Goal: Task Accomplishment & Management: Manage account settings

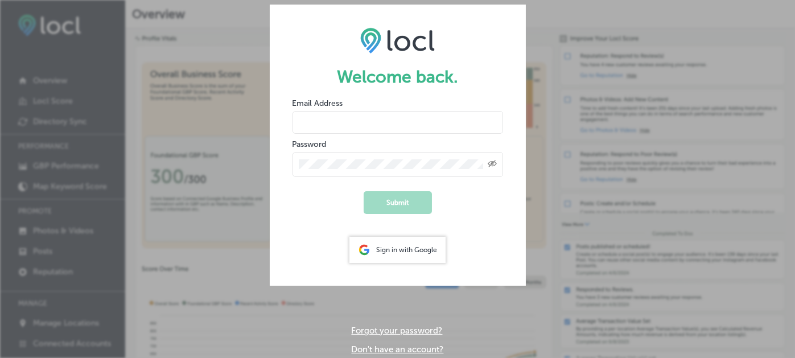
click at [310, 121] on input "email" at bounding box center [397, 122] width 211 height 23
type input "schaubrich@gmail.com"
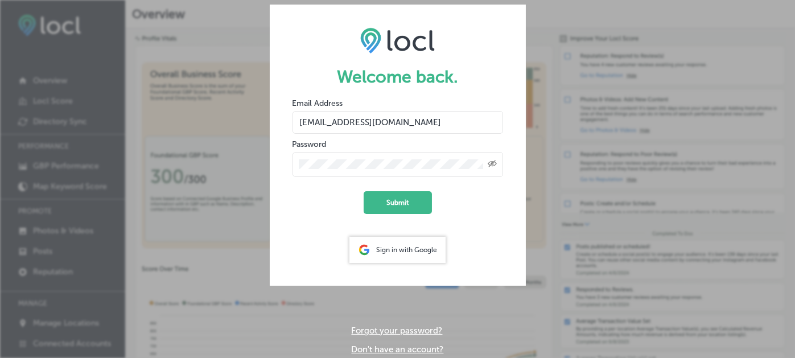
click at [493, 168] on div "Created with Sketch." at bounding box center [492, 163] width 9 height 9
click at [493, 168] on span "Toggle password visibility" at bounding box center [492, 164] width 9 height 11
click at [397, 198] on button "Submit" at bounding box center [398, 202] width 68 height 23
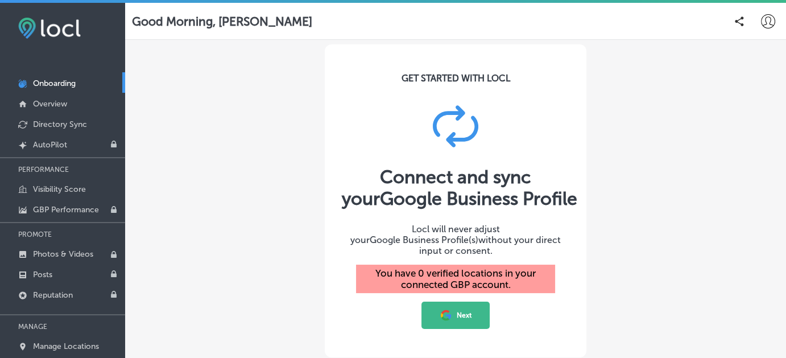
click at [708, 147] on div "GET STARTED WITH LOCL Connect and sync your Google Business Profile Locl will n…" at bounding box center [455, 231] width 661 height 382
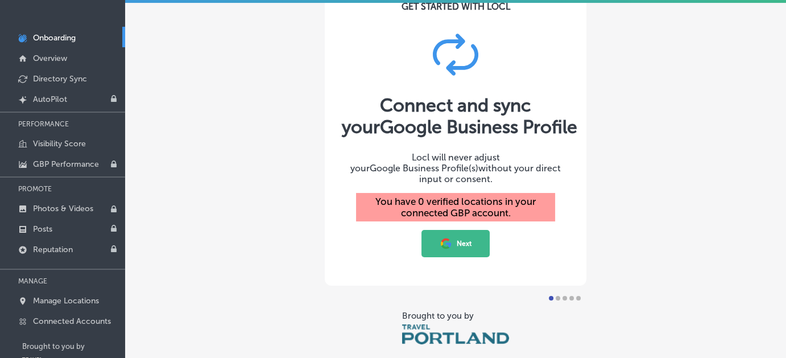
scroll to position [3, 0]
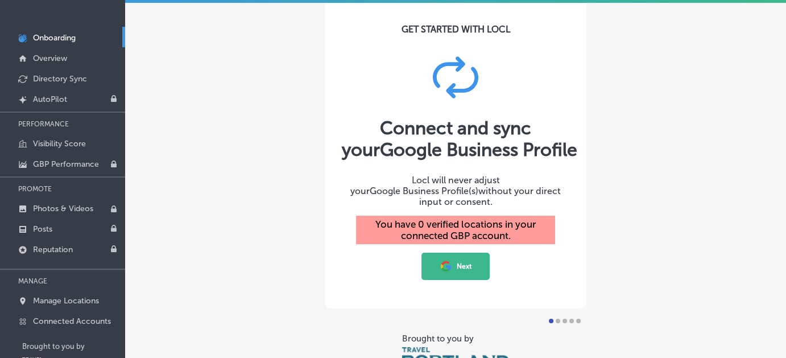
click at [452, 259] on button "Next" at bounding box center [456, 266] width 68 height 27
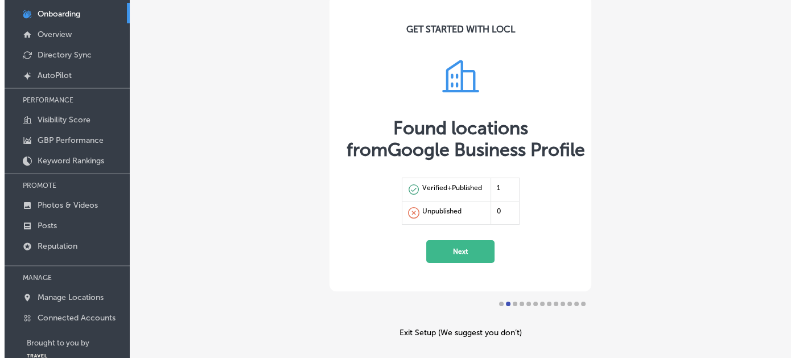
scroll to position [68, 0]
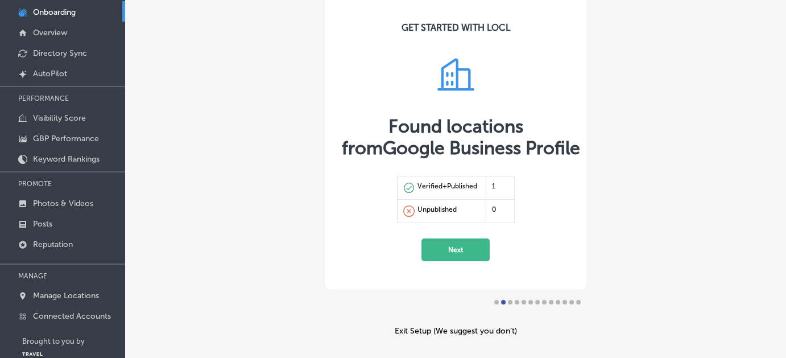
click at [438, 182] on div "Verified+Published" at bounding box center [448, 187] width 60 height 11
click at [448, 245] on button "Next" at bounding box center [456, 249] width 68 height 23
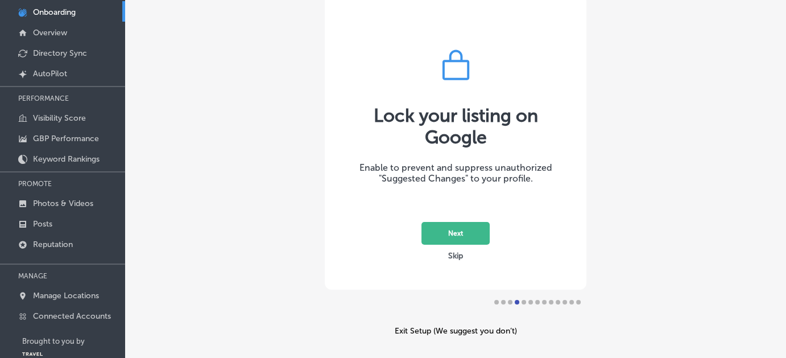
click at [457, 238] on button "Next" at bounding box center [456, 233] width 68 height 23
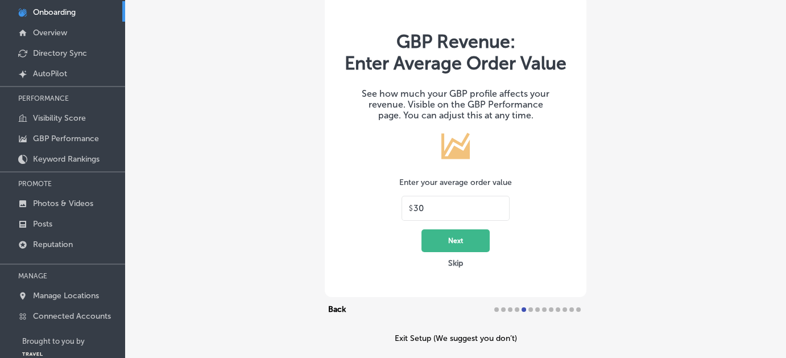
click at [457, 238] on button "Next" at bounding box center [456, 240] width 68 height 23
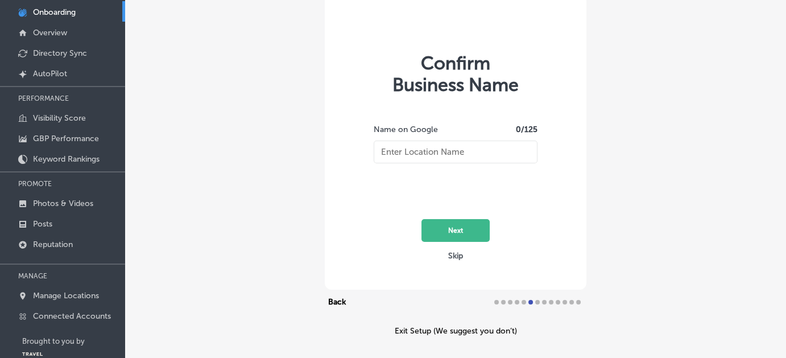
type input "1919"
click at [458, 229] on button "Next" at bounding box center [456, 230] width 68 height 23
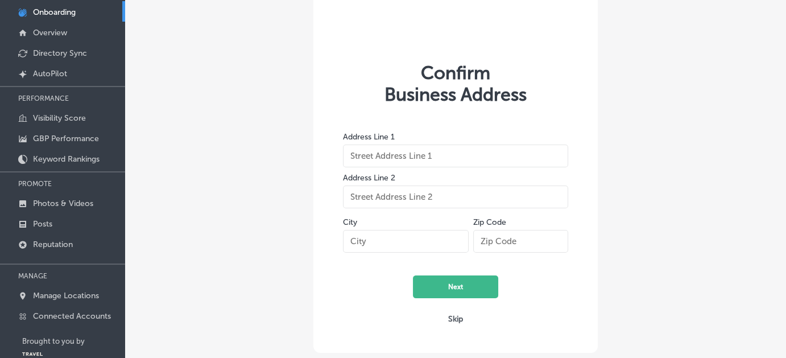
type input "[STREET_ADDRESS]"
type input "[GEOGRAPHIC_DATA]"
type input "97202"
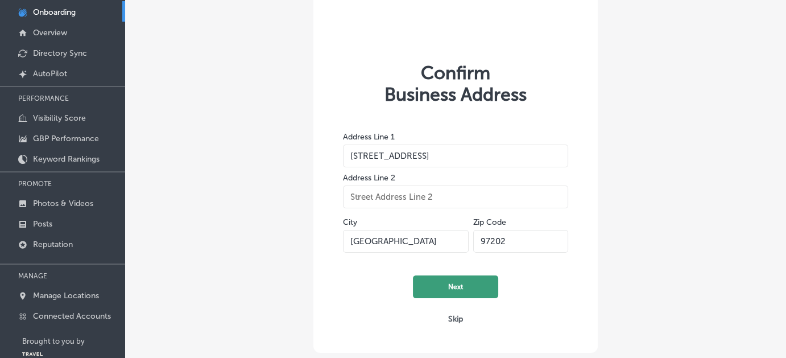
click at [458, 281] on button "Next" at bounding box center [455, 286] width 85 height 23
select select "US"
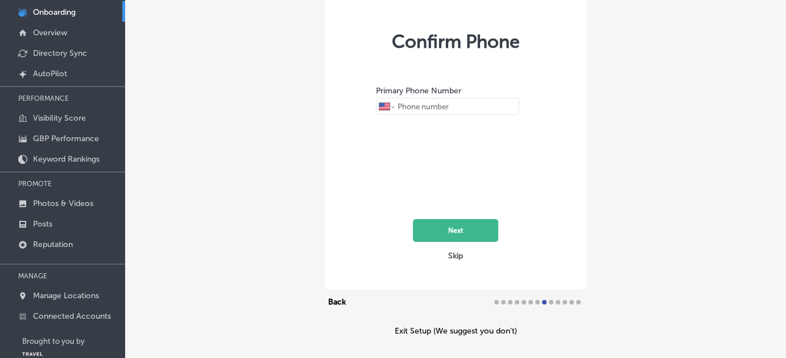
type input "[PHONE_NUMBER]"
click at [465, 227] on button "Next" at bounding box center [455, 230] width 85 height 23
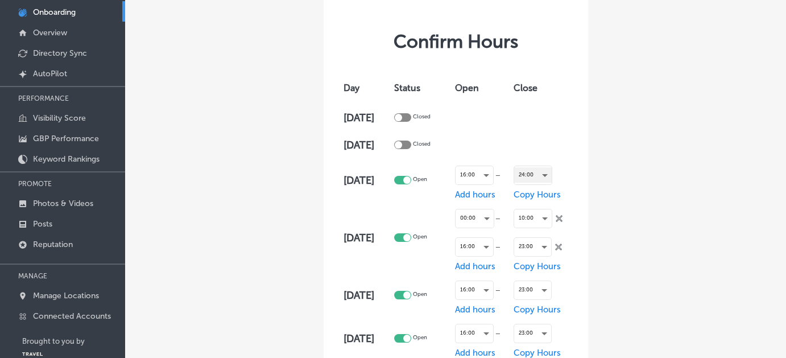
click at [543, 177] on div "24:00" at bounding box center [533, 174] width 38 height 15
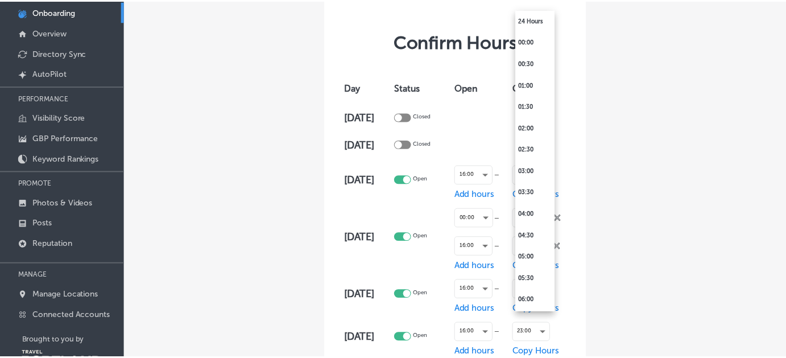
scroll to position [778, 0]
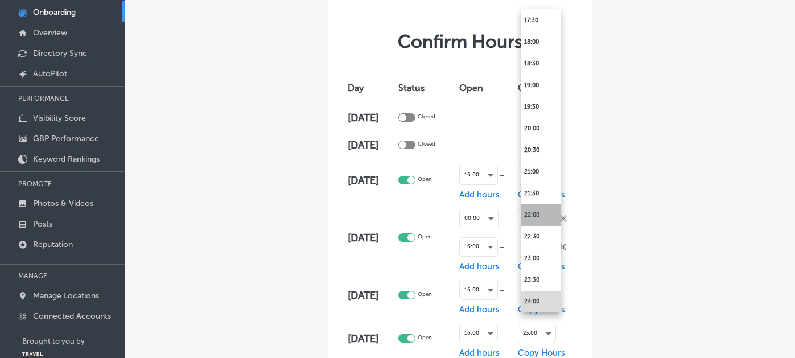
click at [530, 216] on li "22:00" at bounding box center [540, 215] width 39 height 22
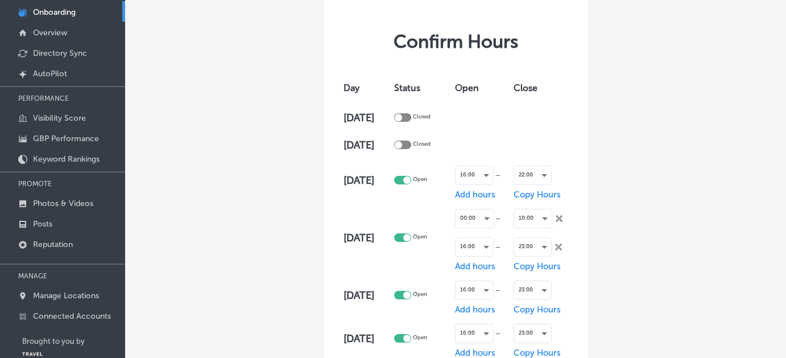
click at [560, 219] on icon at bounding box center [559, 218] width 7 height 7
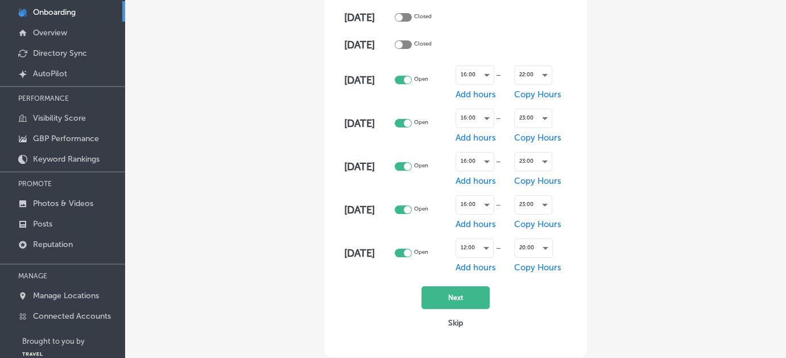
scroll to position [101, 0]
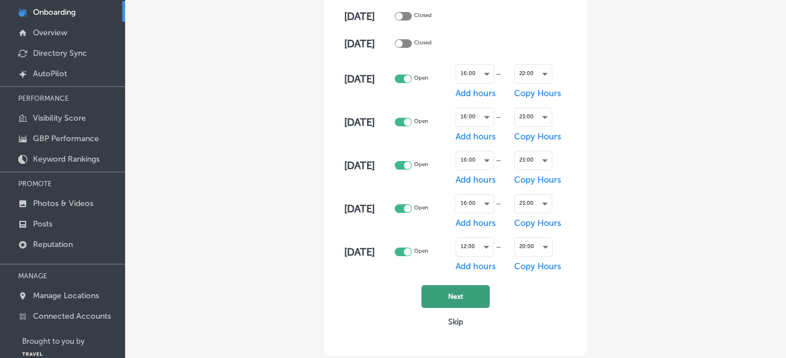
click at [467, 294] on button "Next" at bounding box center [456, 296] width 68 height 23
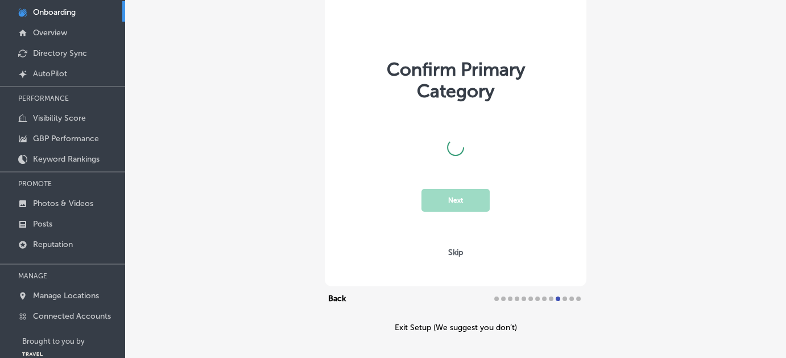
scroll to position [6, 0]
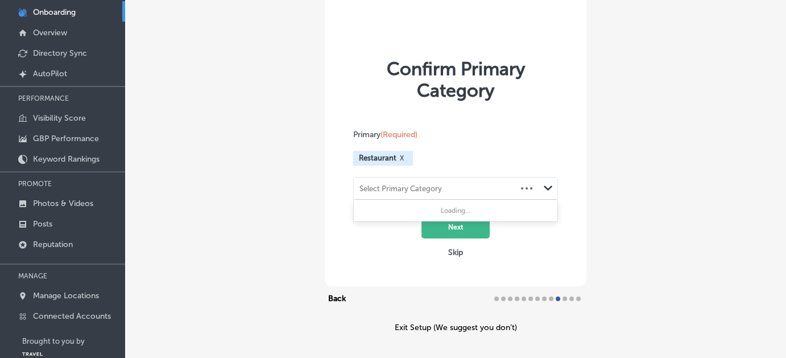
click at [454, 185] on div "Select Primary Category" at bounding box center [435, 187] width 163 height 15
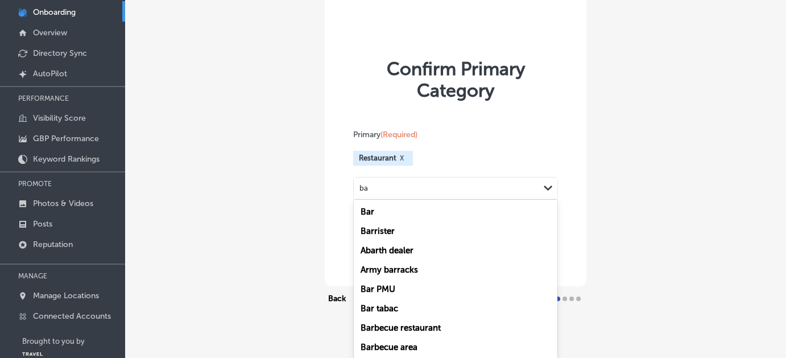
type input "b"
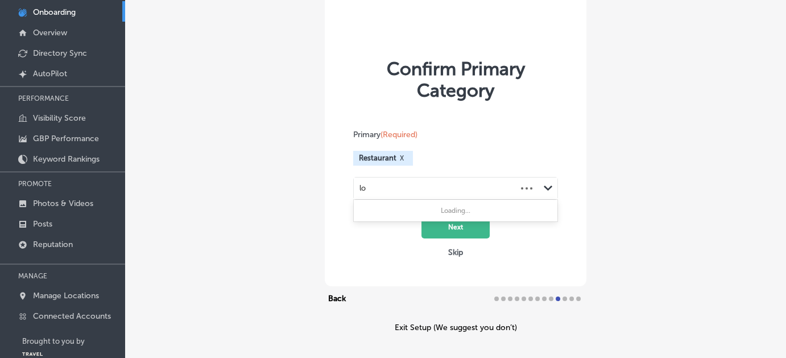
type input "l"
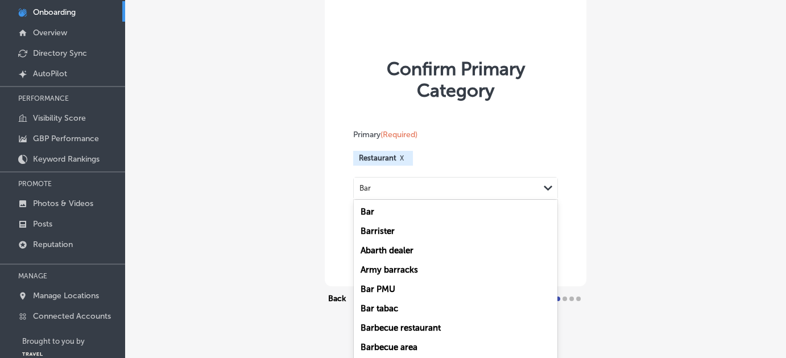
type input "Bar"
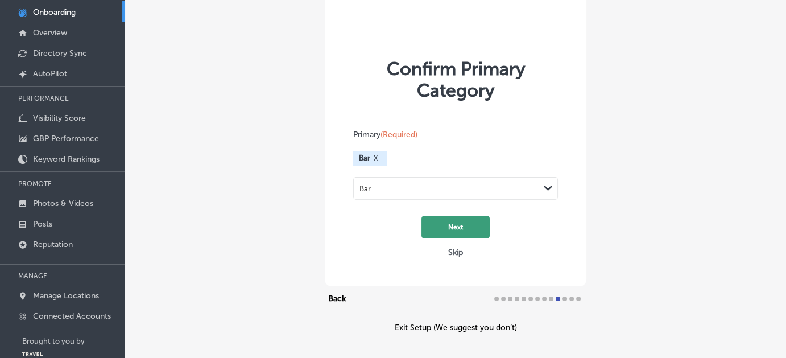
click at [457, 224] on button "Next" at bounding box center [456, 227] width 68 height 23
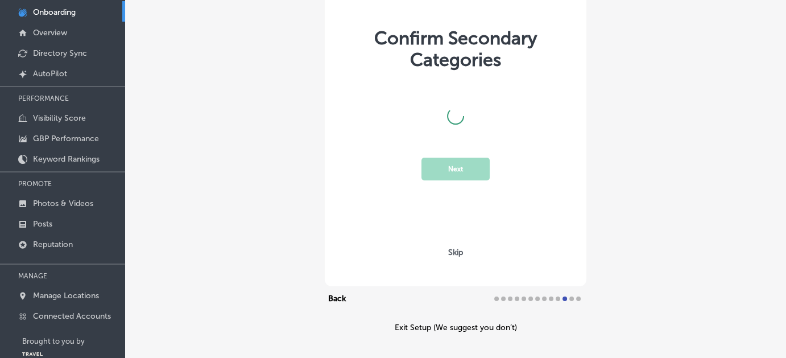
scroll to position [5, 0]
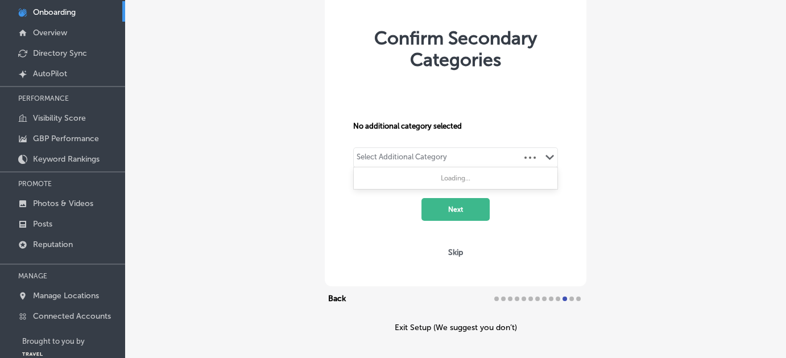
click at [490, 152] on div "Select Additional Category Path Created with Sketch." at bounding box center [456, 157] width 204 height 19
type input "r"
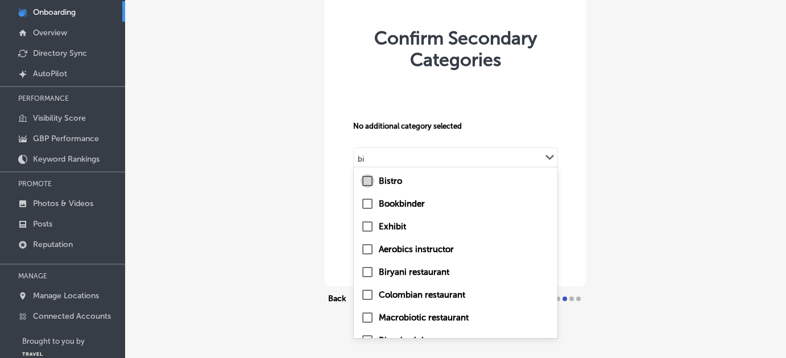
click at [361, 176] on input "checkbox" at bounding box center [368, 181] width 14 height 14
type input "bi"
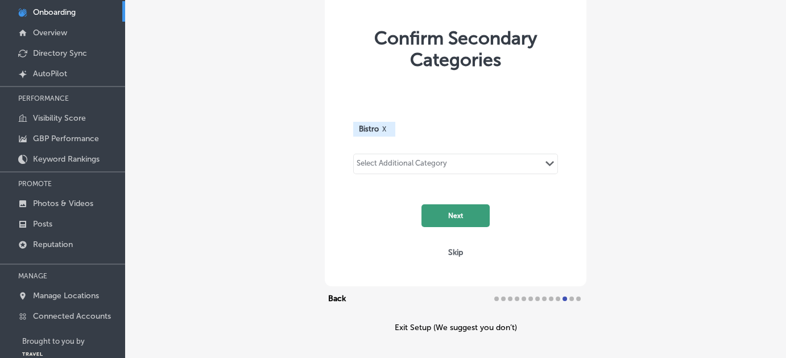
click at [456, 215] on button "Next" at bounding box center [456, 215] width 68 height 23
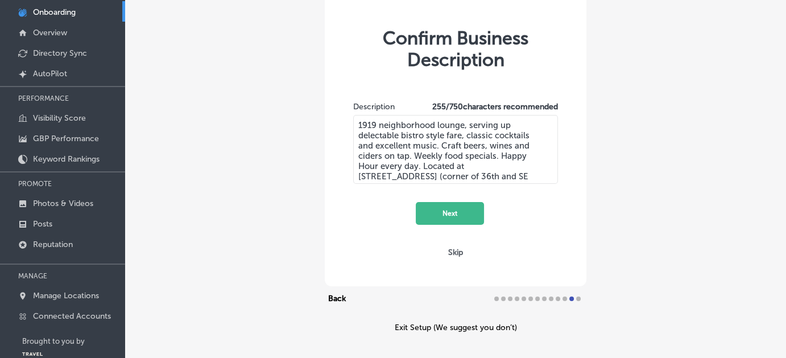
click at [375, 123] on textarea "1919 neighborhood lounge, serving up delectable bistro style fare, classic cock…" at bounding box center [455, 149] width 205 height 69
click at [403, 122] on textarea "1919 is a neighborhood lounge serving up delicious bistro style fare, classic c…" at bounding box center [455, 149] width 205 height 69
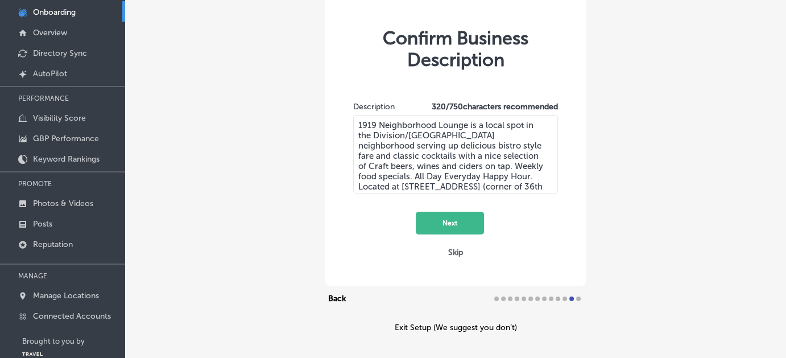
click at [481, 123] on textarea "1919 Neighborhood Lounge is a local spot in the Division/[GEOGRAPHIC_DATA] neig…" at bounding box center [455, 154] width 205 height 79
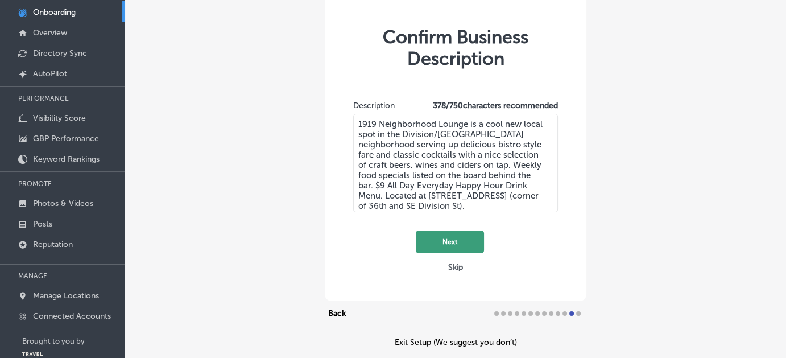
type textarea "1919 Neighborhood Lounge is a cool new local spot in the Division/[GEOGRAPHIC_D…"
click at [443, 243] on button "Next" at bounding box center [450, 241] width 68 height 23
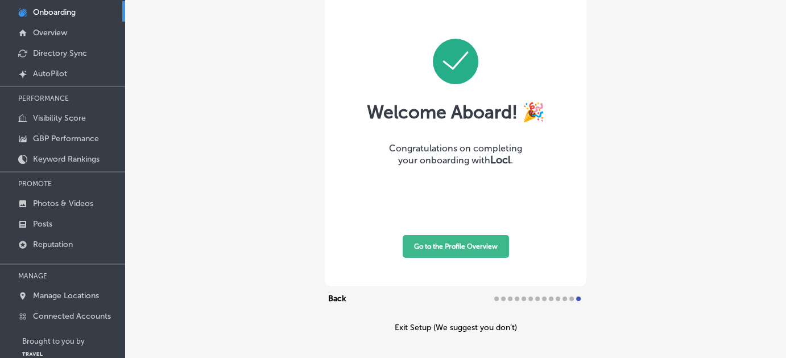
click at [462, 240] on button "Go to the Profile Overview" at bounding box center [456, 246] width 106 height 23
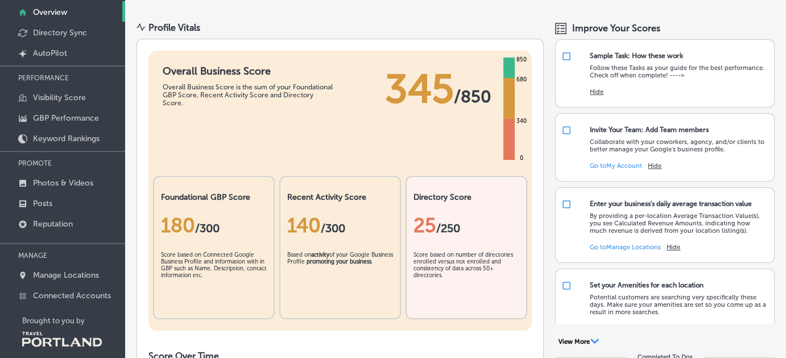
click at [222, 273] on div "Score based on Connected Google Business Profile and information with in GBP su…" at bounding box center [214, 280] width 106 height 57
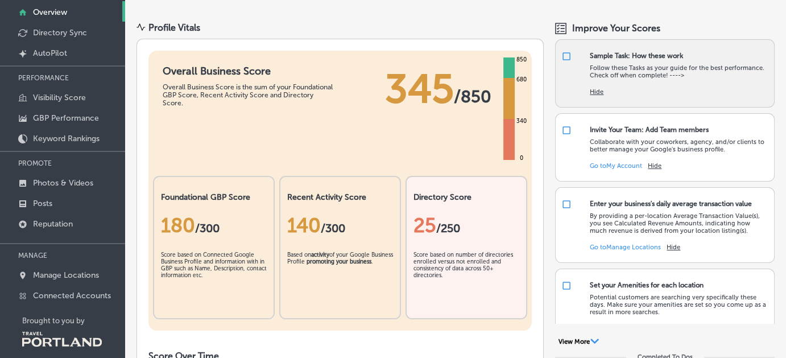
click at [616, 76] on p "Follow these Tasks as your guide for the best performance. Check off when compl…" at bounding box center [679, 71] width 179 height 15
click at [616, 55] on div "Sample Task: How these work" at bounding box center [636, 56] width 93 height 8
click at [563, 51] on input "checkbox" at bounding box center [567, 56] width 10 height 10
checkbox input "true"
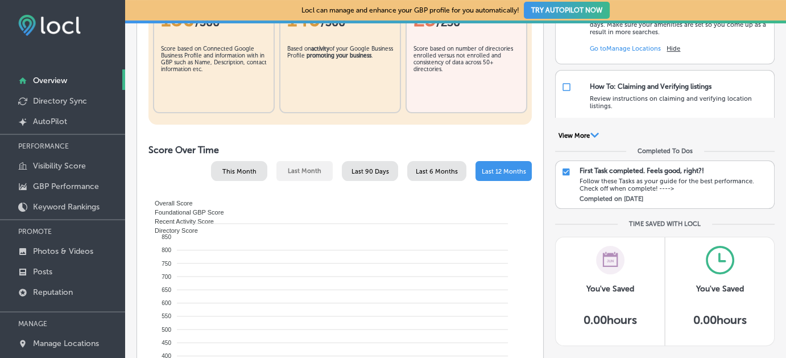
scroll to position [271, 0]
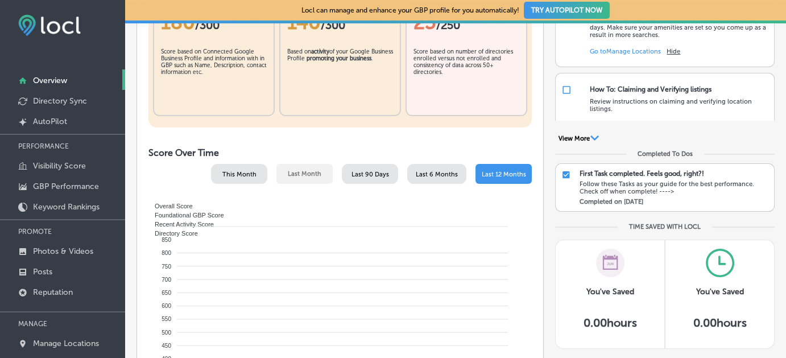
click at [562, 174] on input "checkbox" at bounding box center [566, 175] width 9 height 10
checkbox input "true"
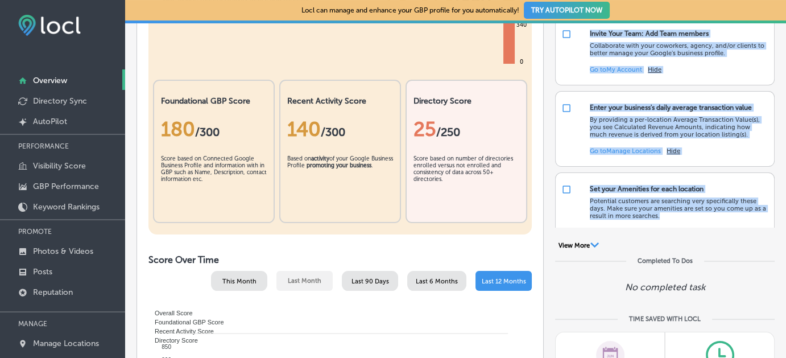
scroll to position [0, 0]
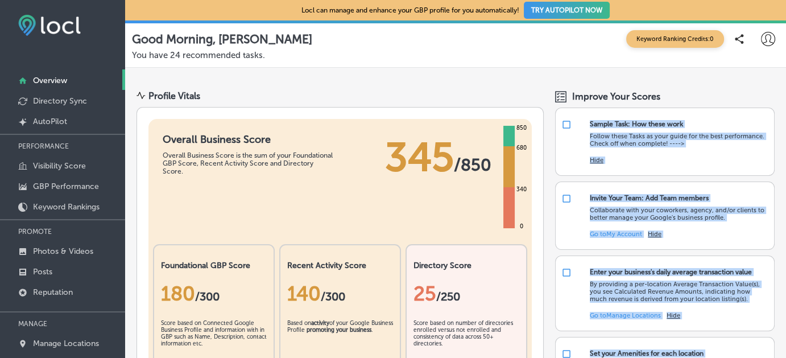
drag, startPoint x: 786, startPoint y: 111, endPoint x: 772, endPoint y: -50, distance: 161.1
click at [772, 0] on html "iconmonstr-menu-thin copy Created with Sketch. Overview Directory Sync Created …" at bounding box center [393, 179] width 786 height 358
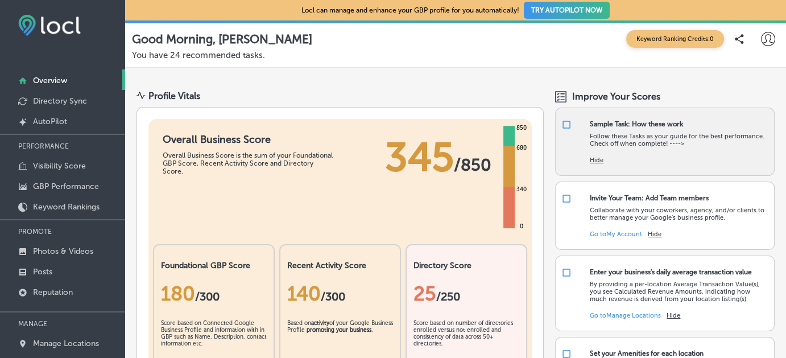
click at [628, 128] on div "Follow these Tasks as your guide for the best performance. Check off when compl…" at bounding box center [679, 137] width 179 height 19
click at [672, 145] on p "Follow these Tasks as your guide for the best performance. Check off when compl…" at bounding box center [679, 140] width 179 height 15
click at [642, 143] on p "Follow these Tasks as your guide for the best performance. Check off when compl…" at bounding box center [679, 140] width 179 height 15
click at [642, 159] on div "Hide" at bounding box center [679, 155] width 179 height 17
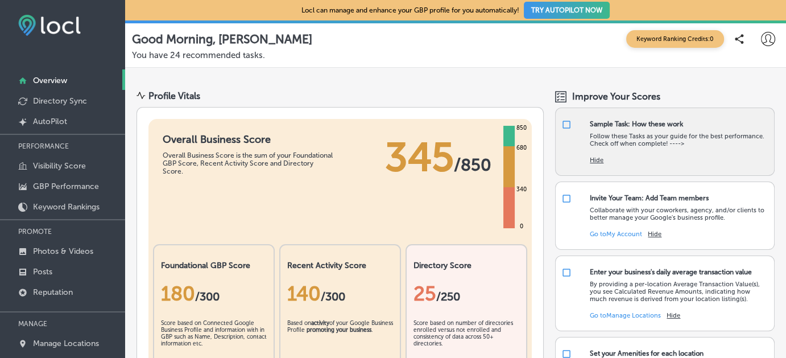
click at [639, 156] on div "Hide" at bounding box center [679, 155] width 179 height 17
click at [646, 158] on div "Hide" at bounding box center [679, 155] width 179 height 17
click at [631, 151] on div "Hide" at bounding box center [679, 155] width 179 height 17
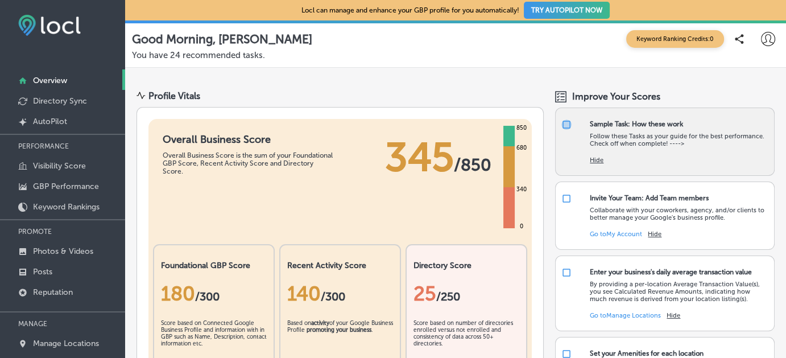
click at [562, 119] on input "checkbox" at bounding box center [567, 124] width 10 height 10
checkbox input "true"
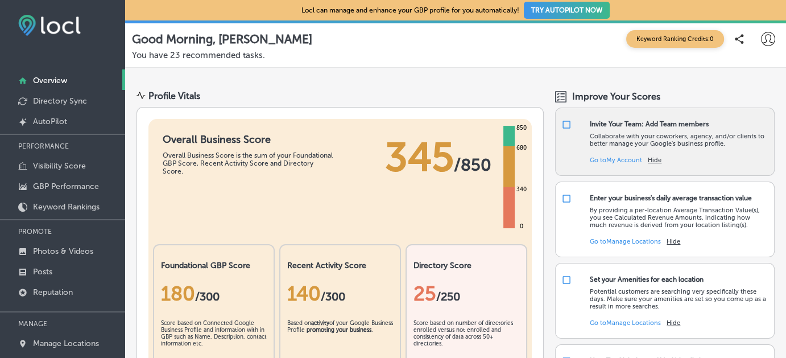
click at [613, 158] on link "Go to My Account" at bounding box center [616, 159] width 52 height 7
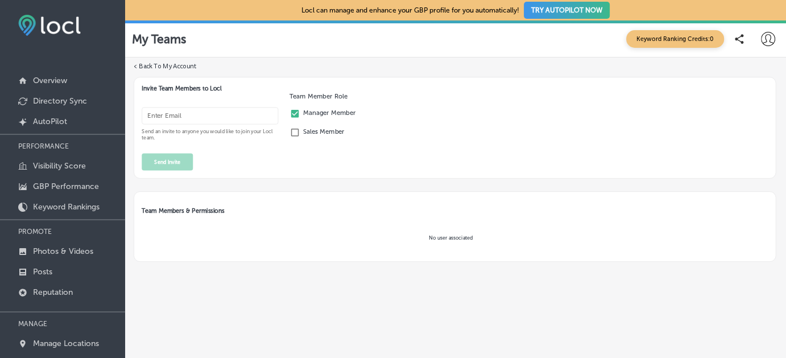
click at [192, 114] on input "email" at bounding box center [210, 115] width 137 height 17
type input "[EMAIL_ADDRESS][DOMAIN_NAME]"
click at [174, 163] on button "Send Invite" at bounding box center [167, 161] width 51 height 17
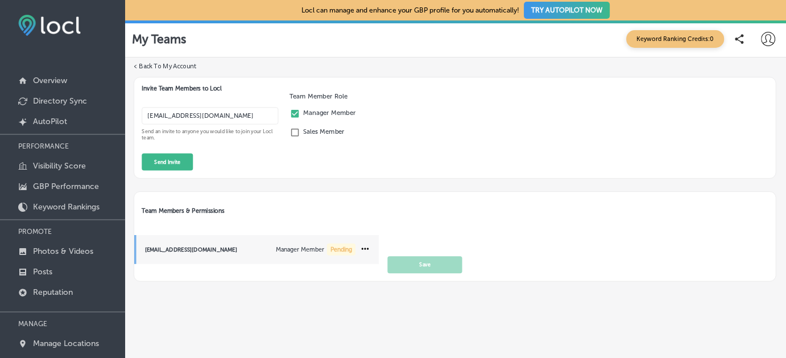
click at [290, 250] on p "Manager Member" at bounding box center [300, 248] width 48 height 7
click at [364, 246] on icon at bounding box center [365, 248] width 11 height 11
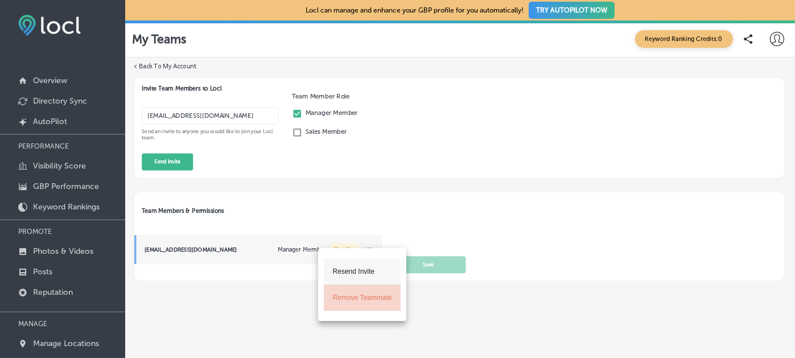
click at [352, 298] on li "Remove Teammate" at bounding box center [362, 298] width 77 height 26
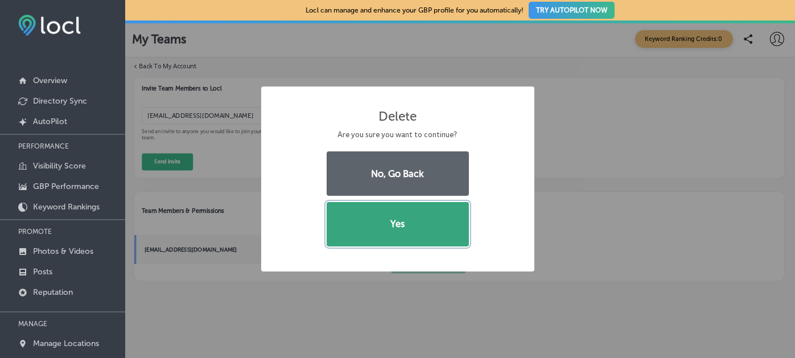
click at [391, 222] on button "Yes" at bounding box center [398, 224] width 142 height 44
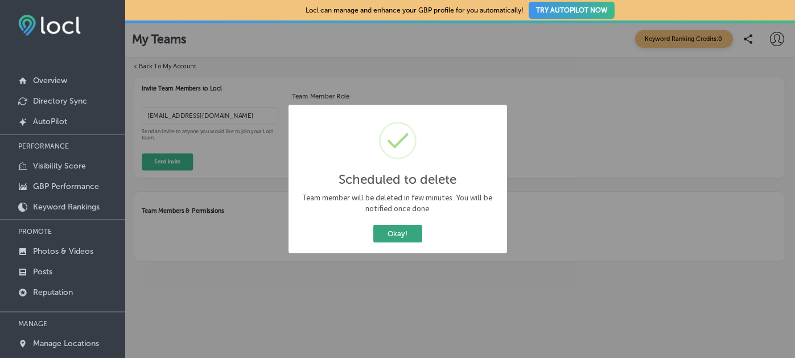
click at [396, 236] on button "Okay!" at bounding box center [397, 234] width 49 height 18
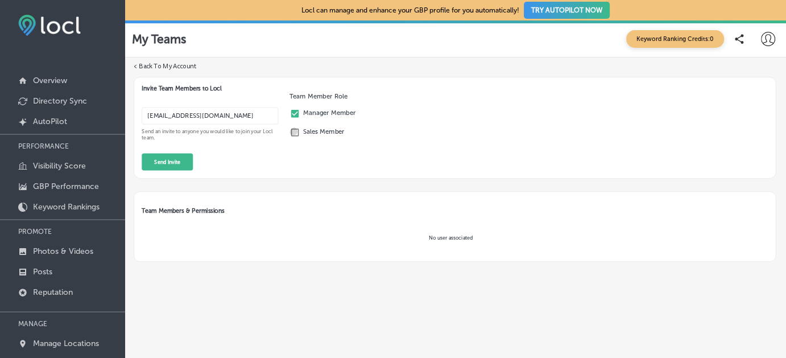
click at [294, 134] on input "checkbox" at bounding box center [295, 132] width 10 height 10
checkbox input "true"
checkbox input "false"
click at [182, 160] on button "Send Invite" at bounding box center [167, 161] width 51 height 17
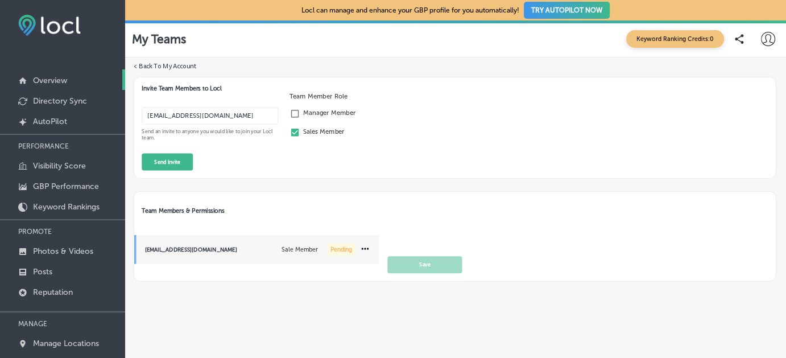
click at [48, 81] on p "Overview" at bounding box center [50, 81] width 34 height 10
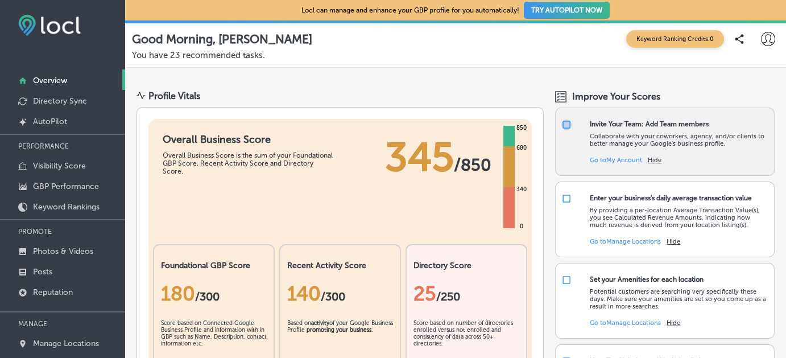
click at [562, 123] on input "checkbox" at bounding box center [567, 124] width 10 height 10
checkbox input "false"
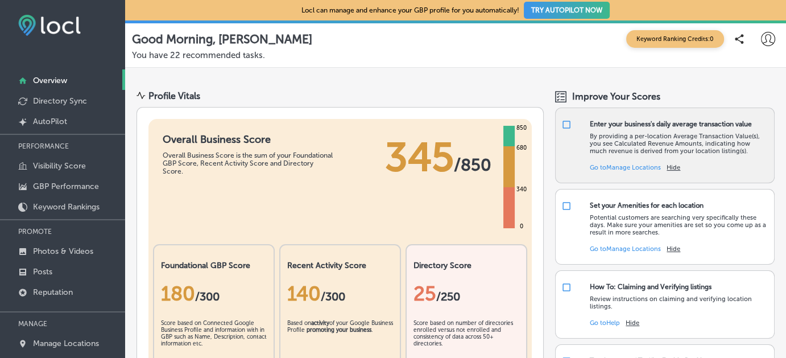
click at [618, 168] on link "Go to [GEOGRAPHIC_DATA] Locations" at bounding box center [625, 167] width 71 height 7
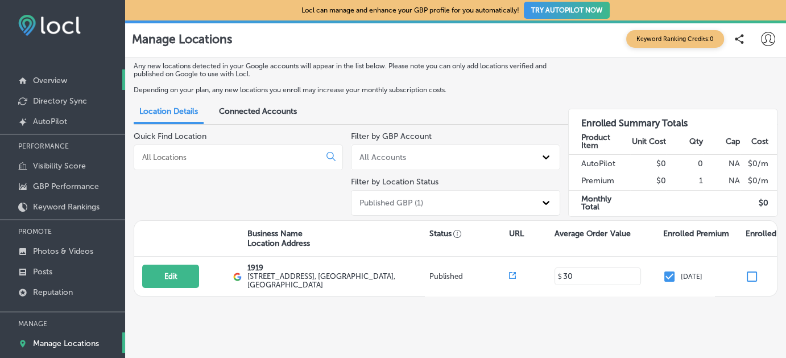
click at [56, 76] on p "Overview" at bounding box center [50, 81] width 34 height 10
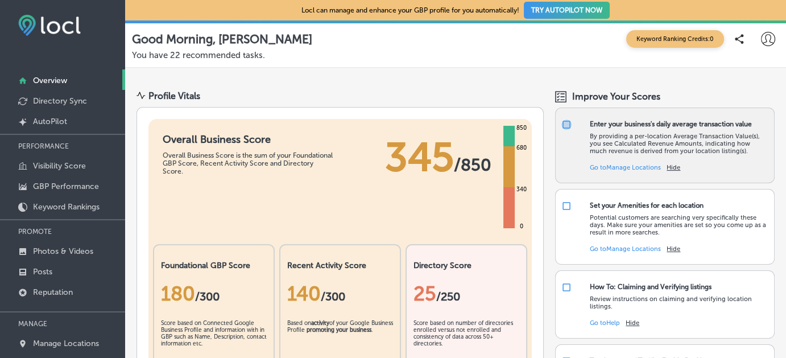
click at [563, 123] on input "checkbox" at bounding box center [567, 124] width 10 height 10
checkbox input "false"
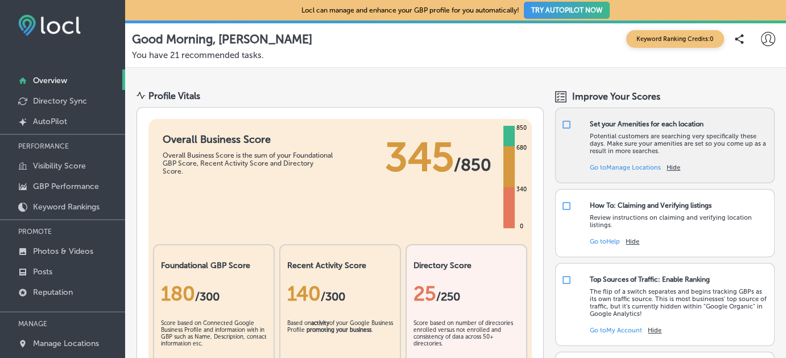
click at [592, 166] on link "Go to [GEOGRAPHIC_DATA] Locations" at bounding box center [625, 167] width 71 height 7
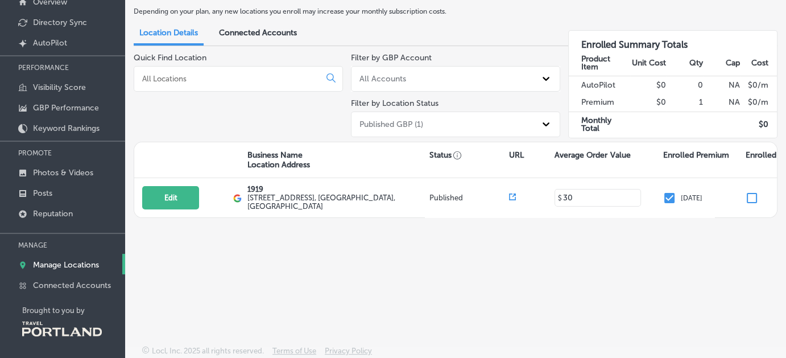
scroll to position [80, 0]
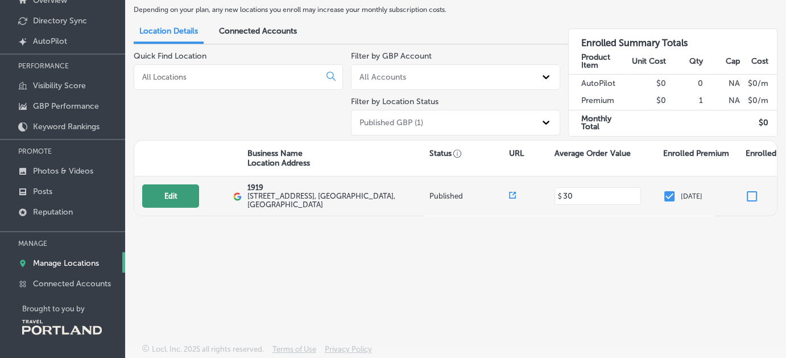
click at [182, 193] on button "Edit" at bounding box center [170, 195] width 57 height 23
select select "US"
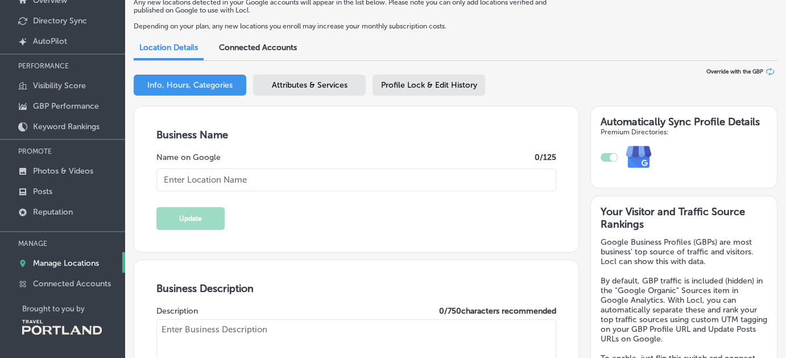
type input "1919"
type input "[STREET_ADDRESS]"
type input "[GEOGRAPHIC_DATA]"
type input "97202"
type input "US"
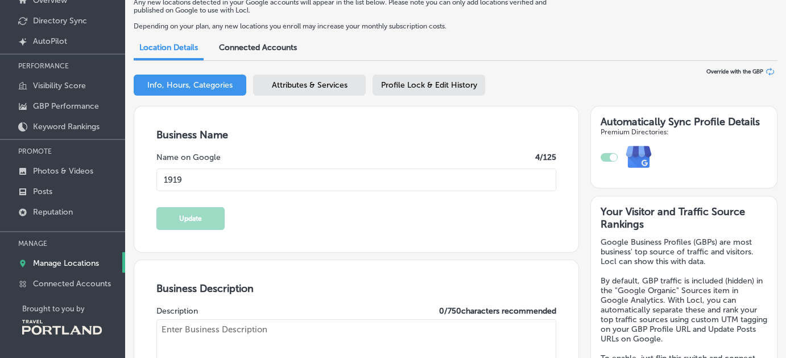
type textarea "1919 Neighborhood Lounge is a cool new local spot in the Division/[GEOGRAPHIC_D…"
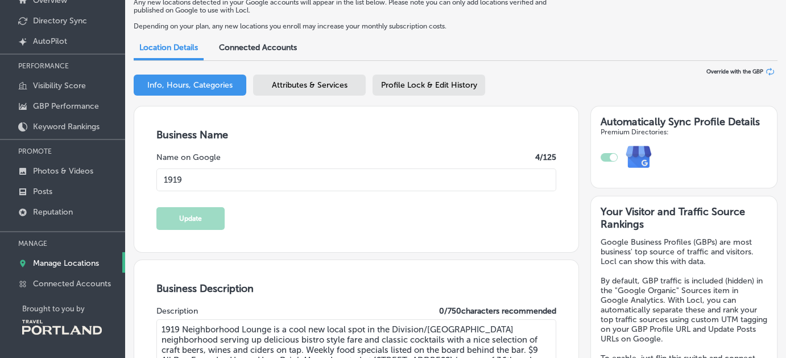
type input "[PHONE_NUMBER]"
type input "[URL][DOMAIN_NAME]"
type input "30"
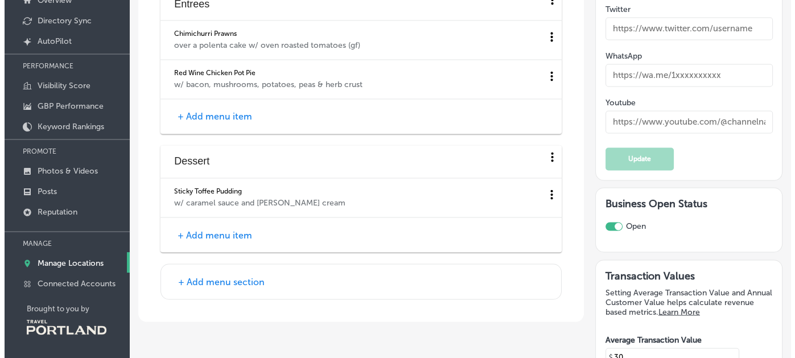
scroll to position [1844, 0]
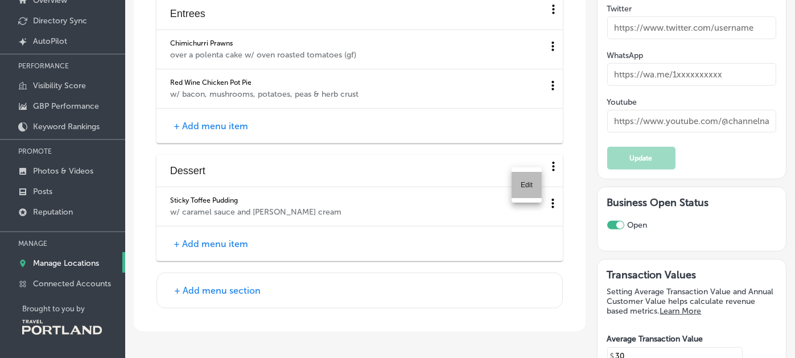
click at [527, 182] on li "Edit" at bounding box center [527, 185] width 30 height 26
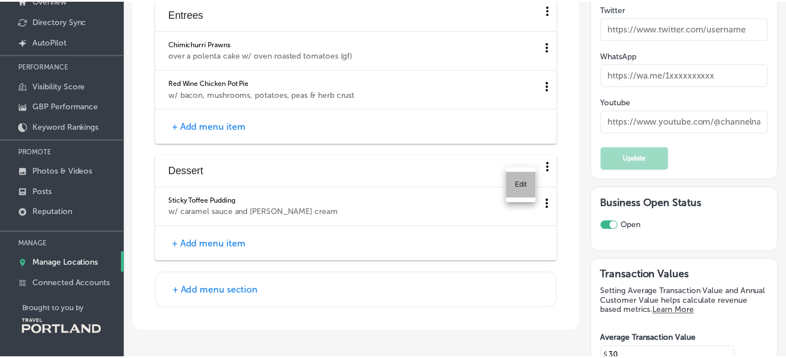
scroll to position [1844, 0]
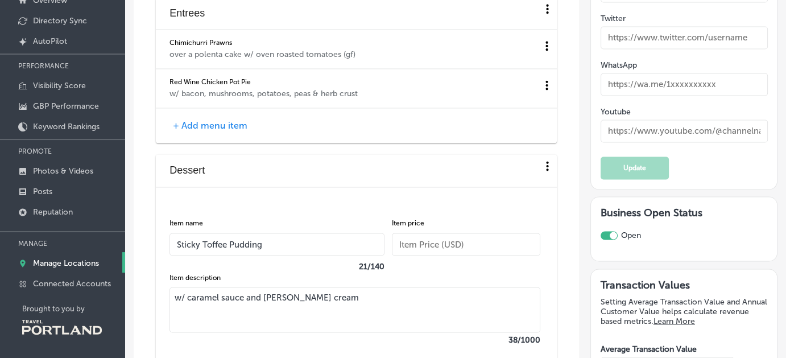
click at [283, 241] on input "Sticky Toffee Pudding" at bounding box center [277, 244] width 215 height 23
type input "S"
type input "Lemon Tiramisu"
drag, startPoint x: 347, startPoint y: 291, endPoint x: 127, endPoint y: 293, distance: 219.1
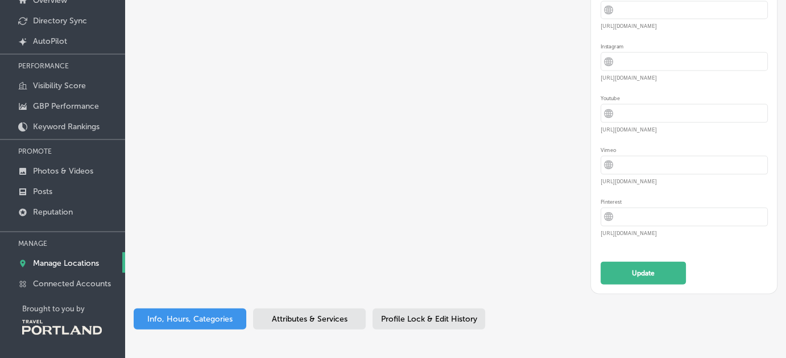
scroll to position [2400, 0]
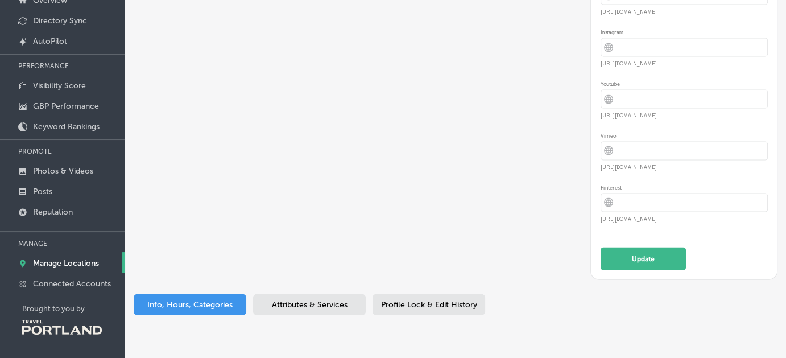
click at [322, 300] on span "Attributes & Services" at bounding box center [310, 305] width 76 height 10
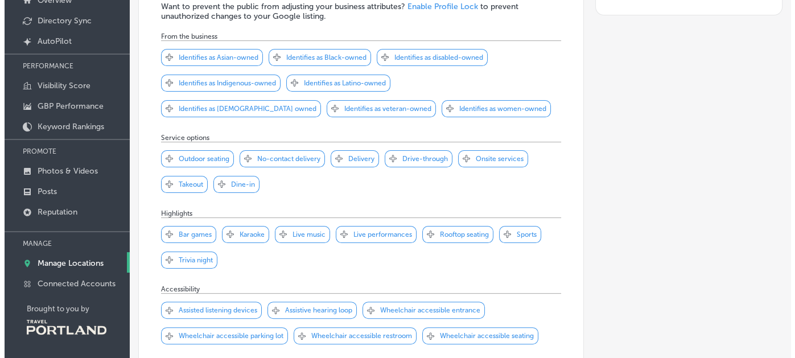
scroll to position [1161, 0]
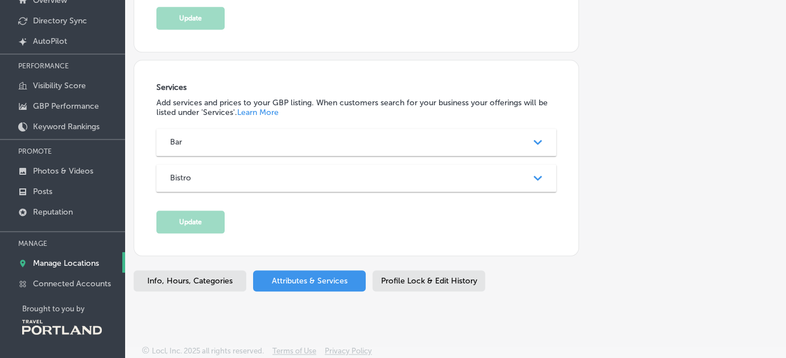
click at [532, 171] on div "Path Created with Sketch." at bounding box center [538, 178] width 14 height 14
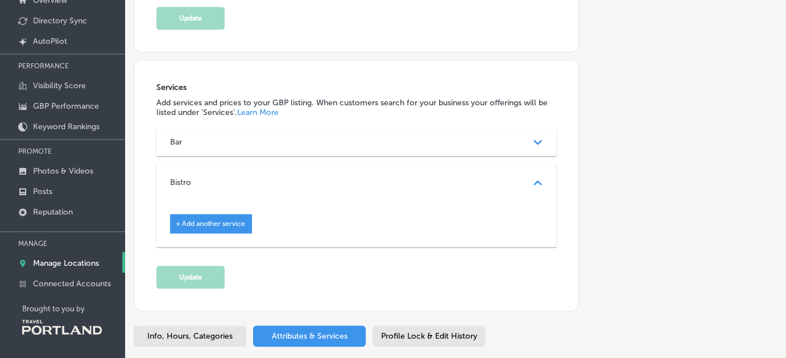
click at [208, 220] on span "+ Add another service" at bounding box center [210, 224] width 69 height 8
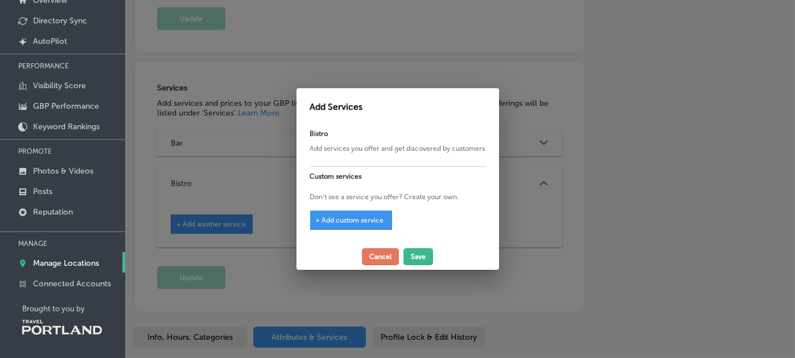
click at [359, 216] on span "+ Add custom service" at bounding box center [350, 220] width 68 height 8
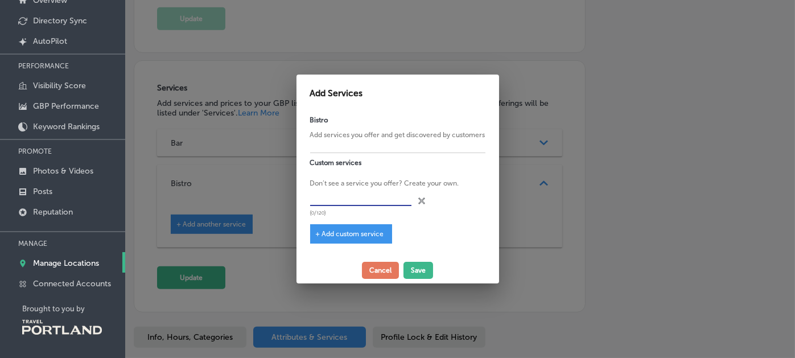
click at [385, 197] on input "text" at bounding box center [361, 197] width 102 height 18
type input "r"
click at [372, 272] on button "Cancel" at bounding box center [380, 270] width 37 height 17
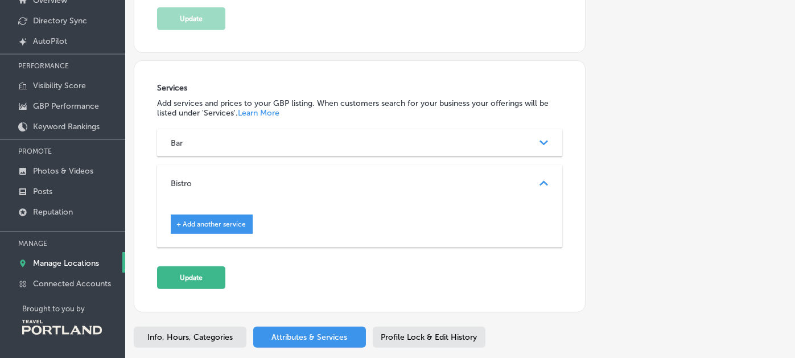
scroll to position [1161, 0]
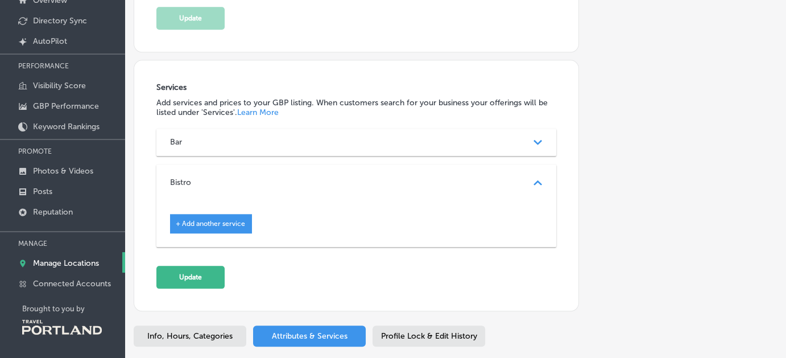
click at [235, 224] on span "+ Add another service" at bounding box center [210, 224] width 69 height 8
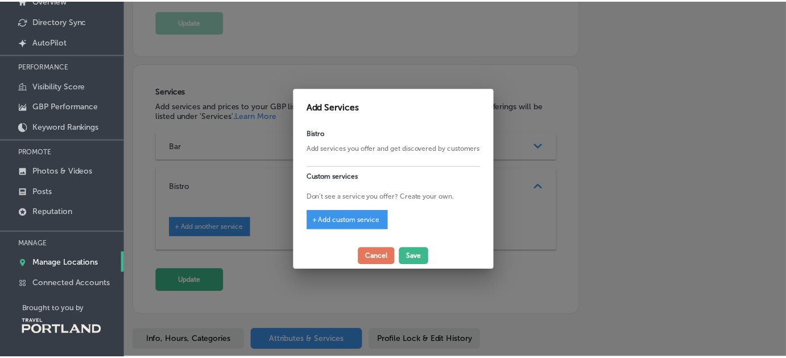
scroll to position [1164, 0]
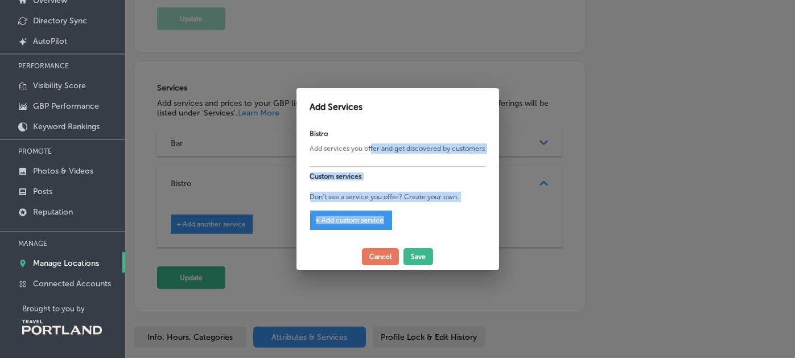
drag, startPoint x: 370, startPoint y: 141, endPoint x: 384, endPoint y: 236, distance: 96.1
click at [384, 236] on div "Bistro Add services you offer and get discovered by customers Custom services D…" at bounding box center [397, 183] width 203 height 119
click at [379, 261] on button "Cancel" at bounding box center [380, 256] width 37 height 17
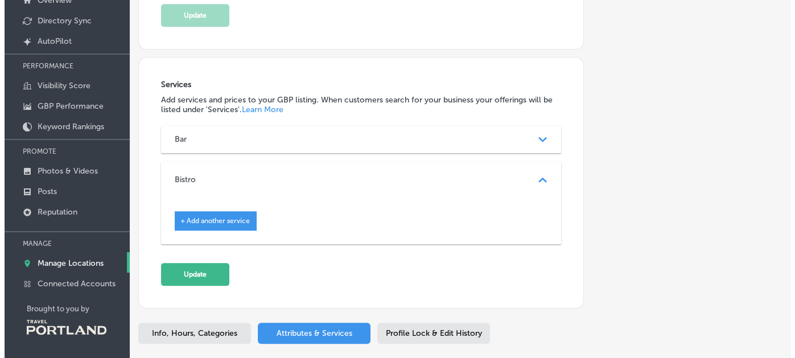
scroll to position [1161, 0]
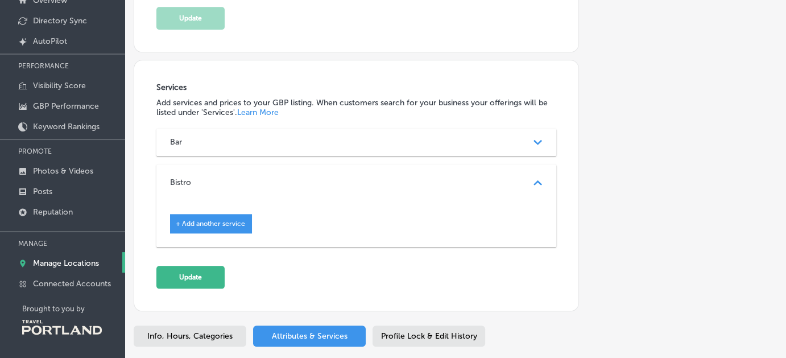
click at [424, 277] on div "Services Add services and prices to your GBP listing. When customers search for…" at bounding box center [356, 186] width 400 height 206
click at [171, 270] on button "Update" at bounding box center [190, 277] width 68 height 23
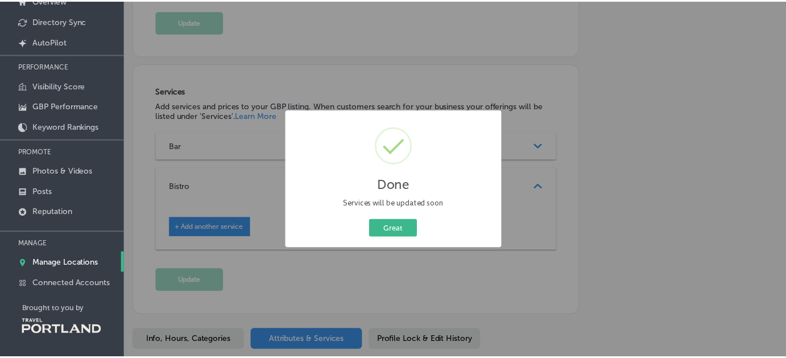
scroll to position [1164, 0]
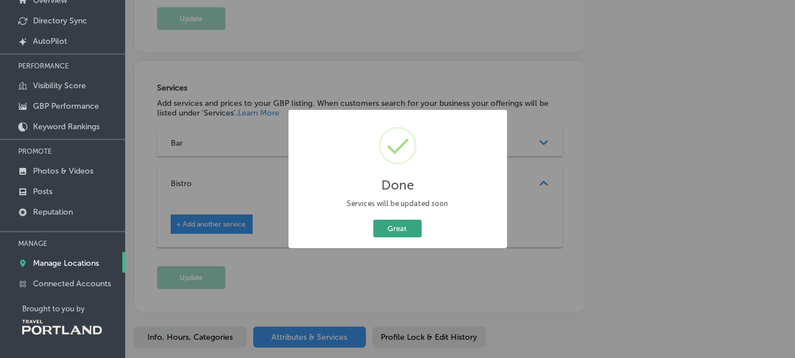
click at [393, 224] on button "Great" at bounding box center [397, 229] width 48 height 18
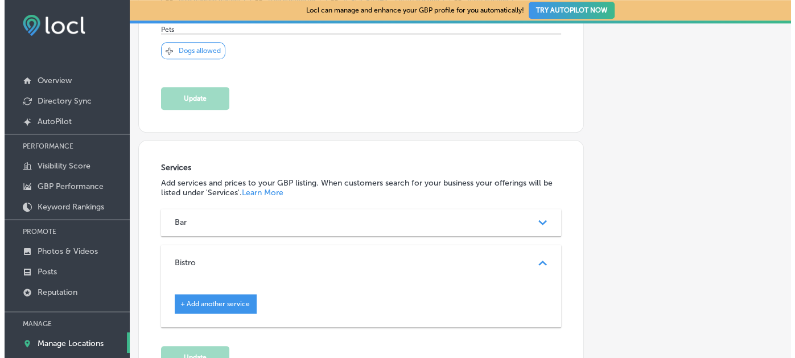
scroll to position [0, 0]
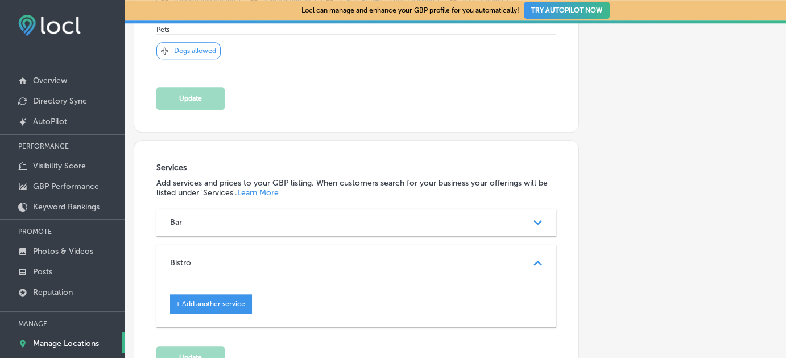
click at [192, 47] on p "Dogs allowed" at bounding box center [195, 51] width 42 height 8
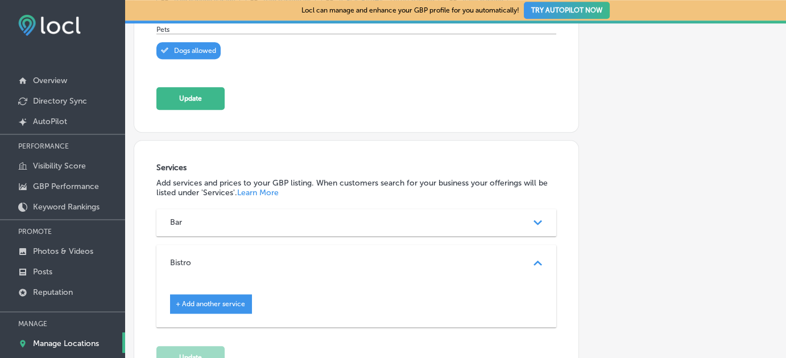
click at [192, 47] on p "Dogs allowed" at bounding box center [195, 51] width 42 height 8
click at [189, 100] on button "Update" at bounding box center [190, 98] width 68 height 23
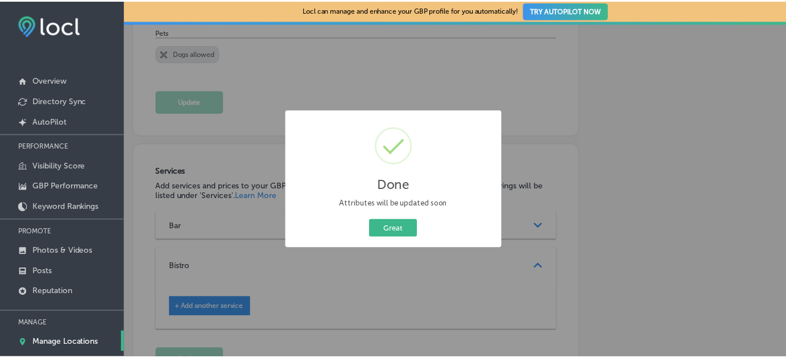
scroll to position [1164, 0]
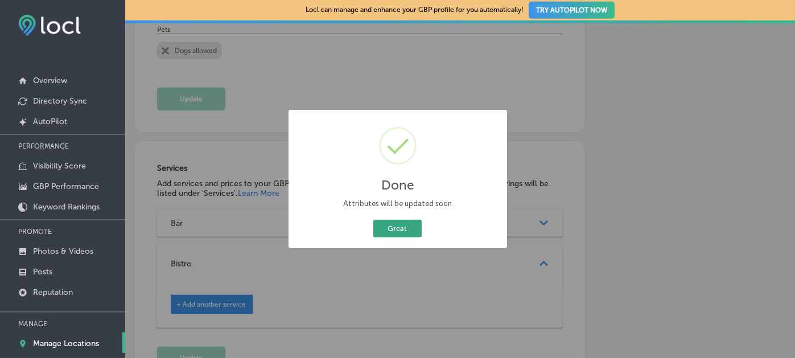
click at [402, 232] on button "Great" at bounding box center [397, 229] width 48 height 18
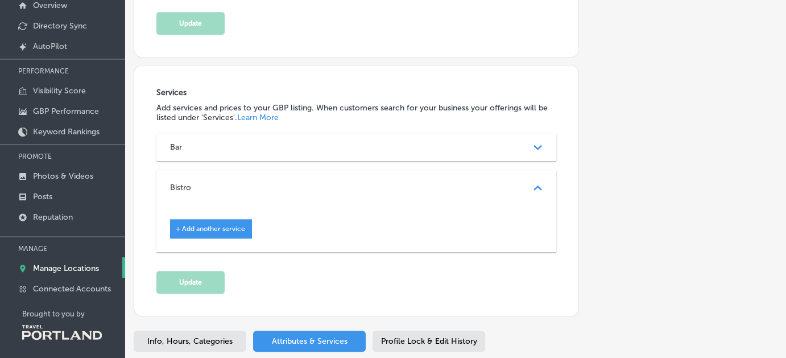
scroll to position [80, 0]
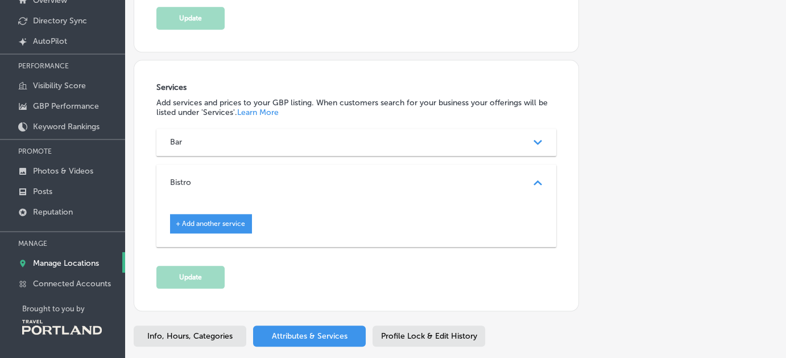
click at [259, 112] on link "Learn More" at bounding box center [258, 113] width 42 height 10
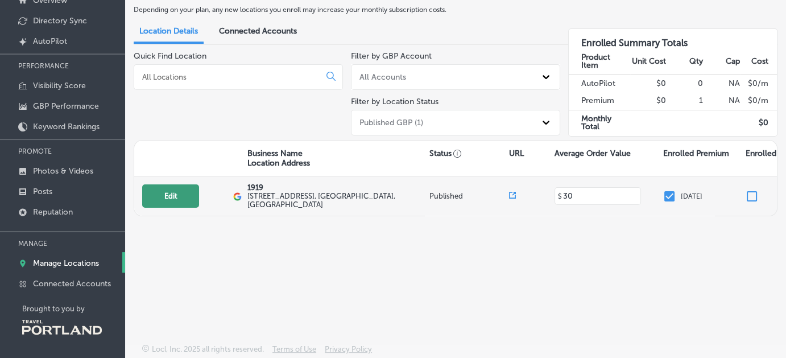
click at [156, 198] on button "Edit" at bounding box center [170, 195] width 57 height 23
select select "US"
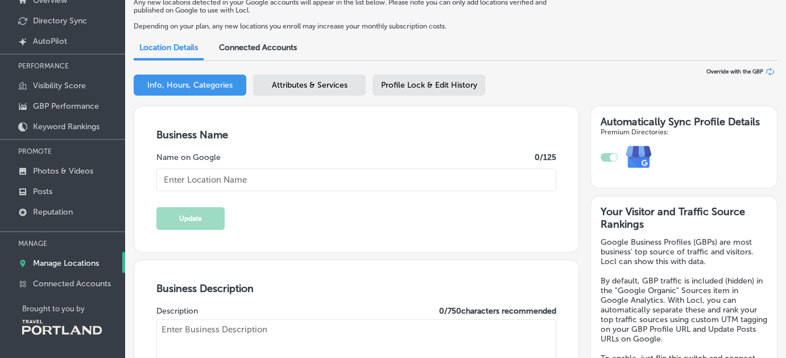
type input "1919"
type input "[STREET_ADDRESS]"
type input "[GEOGRAPHIC_DATA]"
type input "97202"
type input "US"
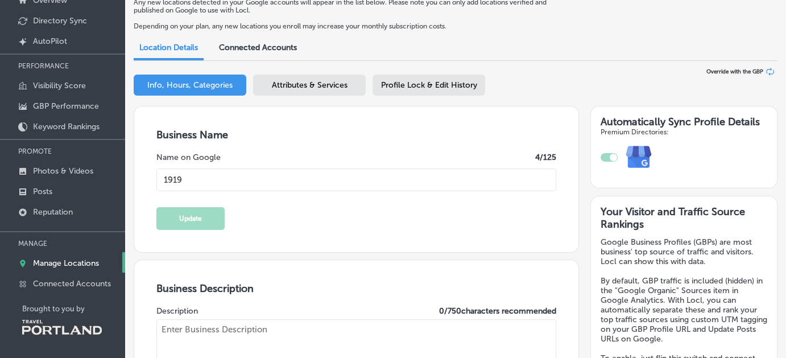
type input "[URL][DOMAIN_NAME]"
type input "30"
type textarea "1919 Neighborhood Lounge is a cool new local spot in the Division/[GEOGRAPHIC_D…"
type input "[PHONE_NUMBER]"
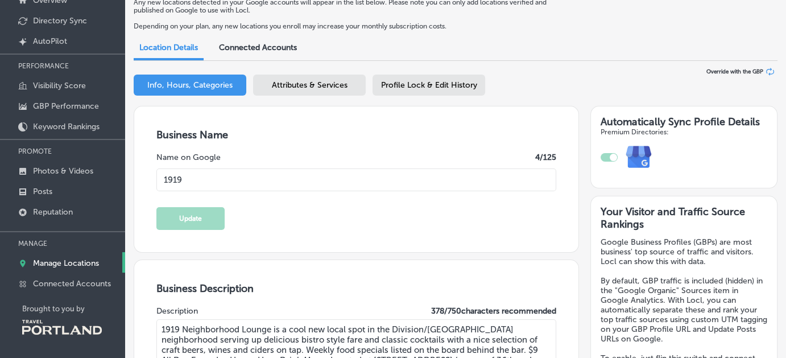
click at [326, 84] on span "Attributes & Services" at bounding box center [310, 85] width 76 height 10
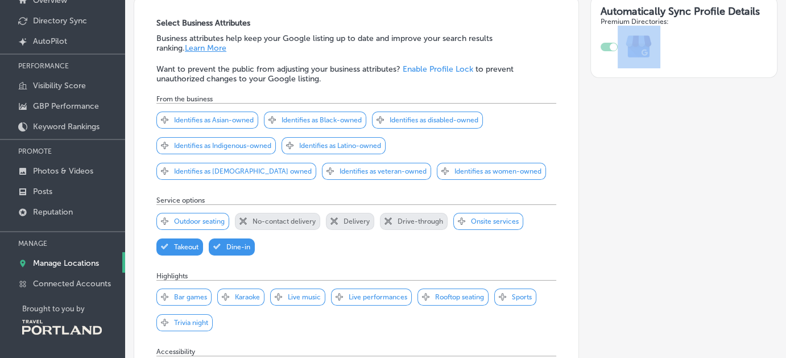
scroll to position [114, 0]
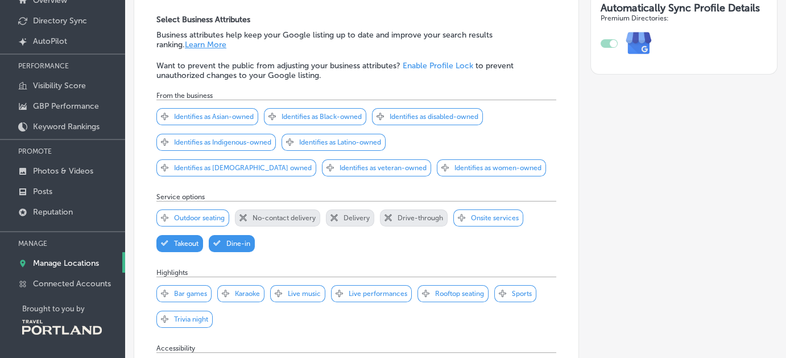
click at [186, 214] on p "Outdoor seating" at bounding box center [199, 218] width 51 height 8
click at [303, 295] on p "Live music" at bounding box center [304, 294] width 33 height 8
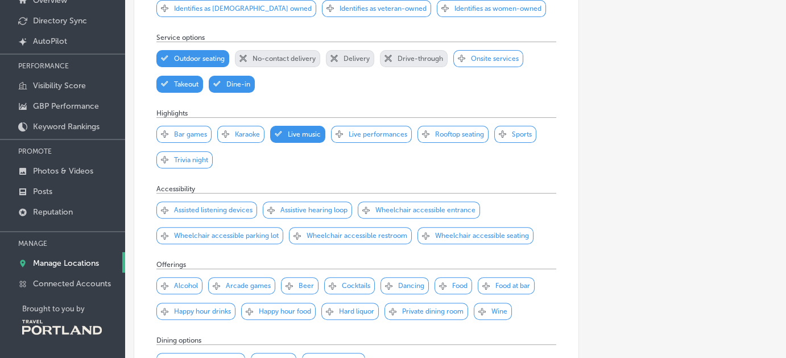
scroll to position [296, 0]
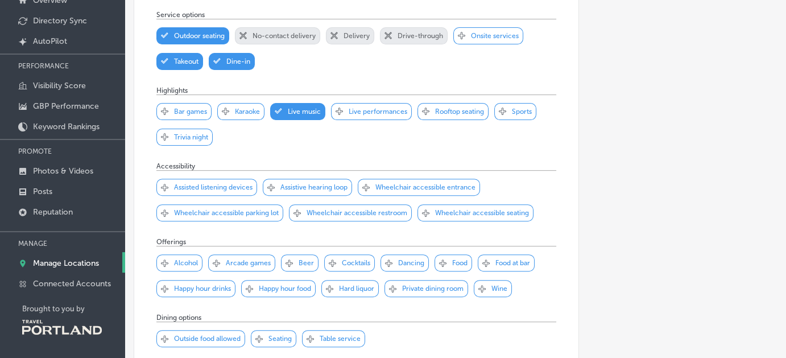
click at [335, 213] on p "Wheelchair accessible restroom" at bounding box center [357, 213] width 101 height 8
click at [452, 213] on p "Wheelchair accessible seating" at bounding box center [482, 213] width 94 height 8
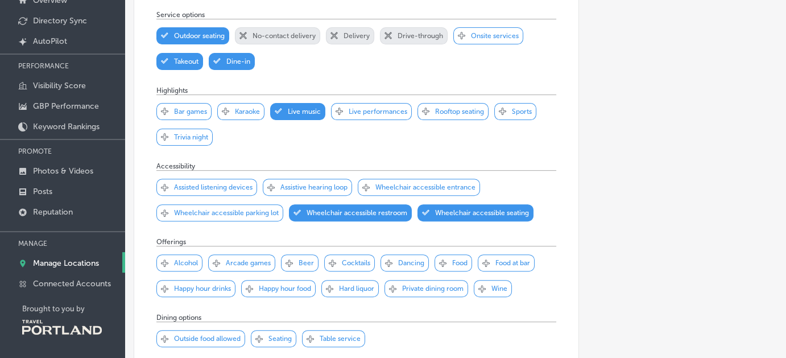
click at [183, 266] on div "Svg Vector Icons : [URL][DOMAIN_NAME] Checked Created with Sketch. close Create…" at bounding box center [179, 262] width 46 height 17
click at [306, 262] on p "Beer" at bounding box center [306, 263] width 15 height 8
click at [355, 259] on p "Cocktails" at bounding box center [356, 263] width 28 height 8
click at [456, 261] on p "Food" at bounding box center [459, 263] width 15 height 8
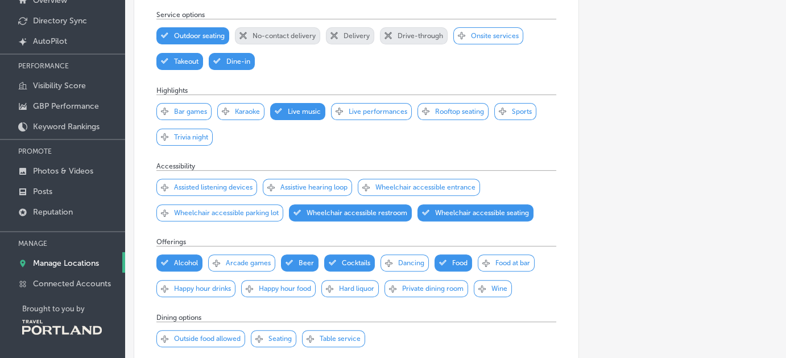
click at [501, 262] on p "Food at bar" at bounding box center [513, 263] width 35 height 8
click at [496, 288] on p "Wine" at bounding box center [500, 289] width 16 height 8
click at [346, 287] on p "Hard liquor" at bounding box center [356, 289] width 35 height 8
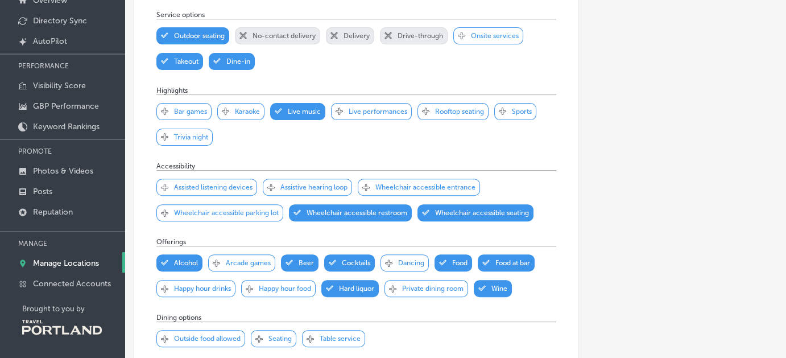
click at [204, 289] on p "Happy hour drinks" at bounding box center [202, 289] width 57 height 8
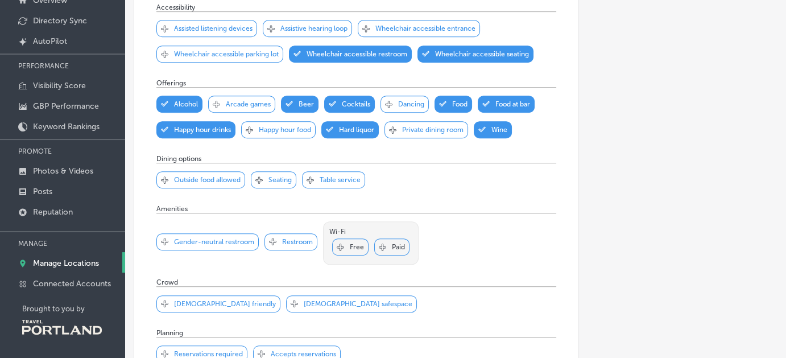
scroll to position [455, 0]
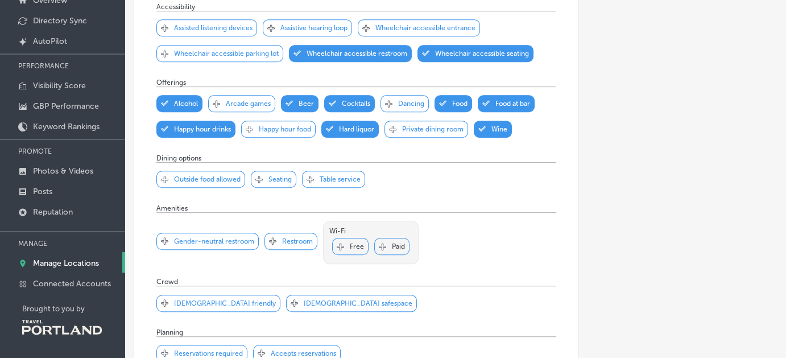
click at [201, 243] on p "Gender-neutral restroom" at bounding box center [214, 241] width 80 height 8
click at [346, 244] on div "Svg Vector Icons : [URL][DOMAIN_NAME] Checked Created with Sketch. Free" at bounding box center [350, 246] width 36 height 17
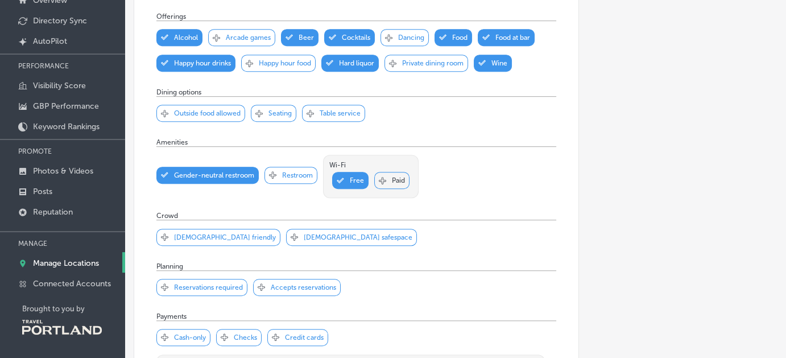
scroll to position [523, 0]
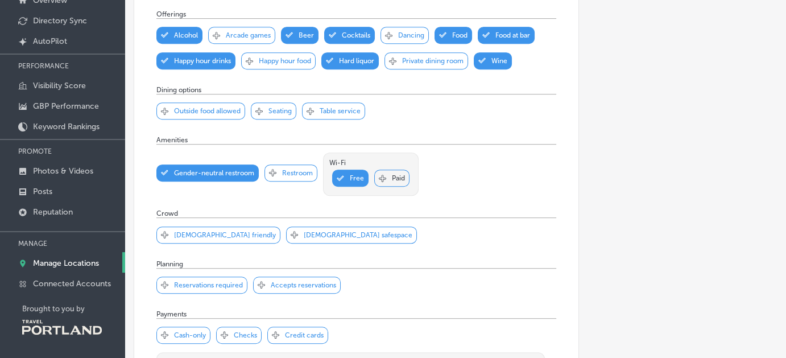
click at [350, 174] on p "Free" at bounding box center [357, 178] width 14 height 8
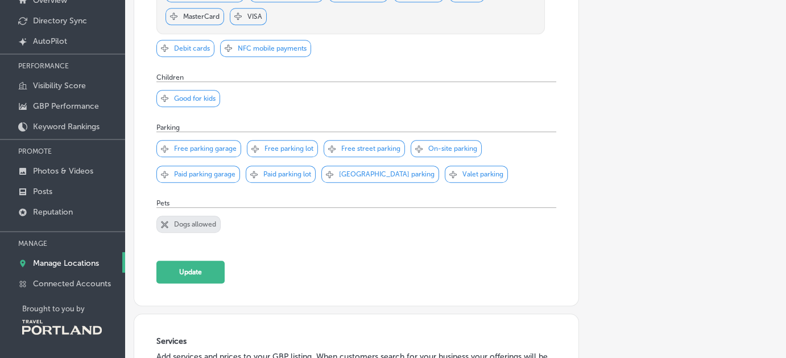
scroll to position [933, 0]
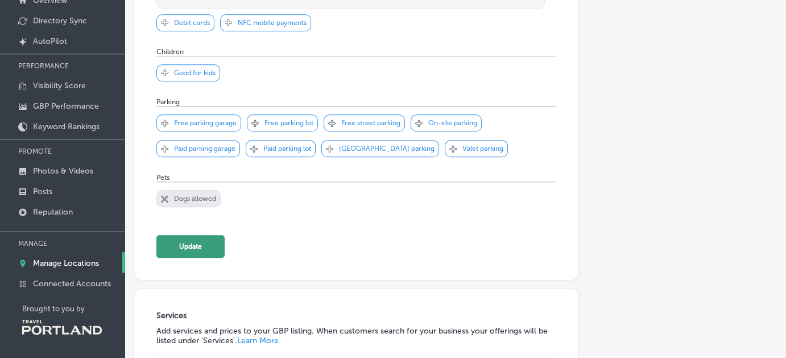
click at [201, 245] on button "Update" at bounding box center [190, 246] width 68 height 23
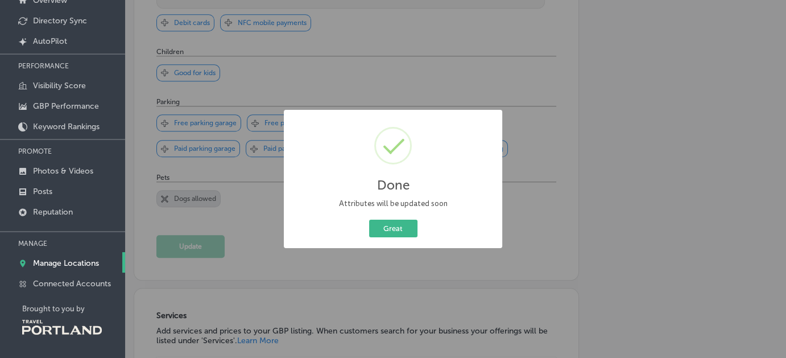
scroll to position [935, 0]
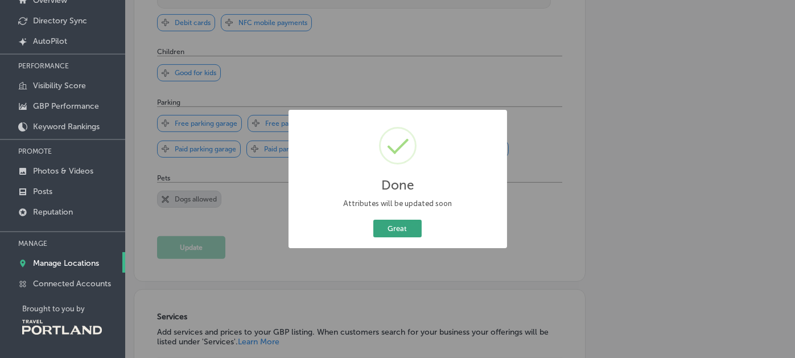
click at [394, 228] on button "Great" at bounding box center [397, 229] width 48 height 18
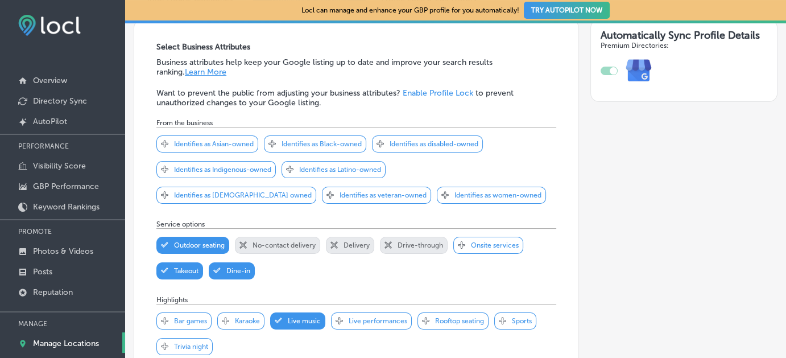
scroll to position [0, 0]
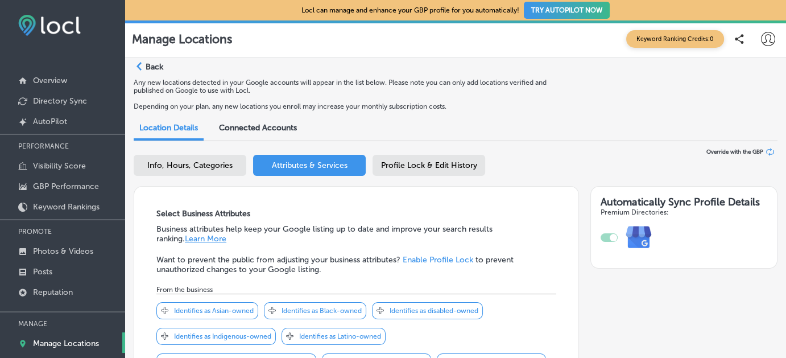
click at [404, 162] on span "Profile Lock & Edit History" at bounding box center [429, 165] width 96 height 10
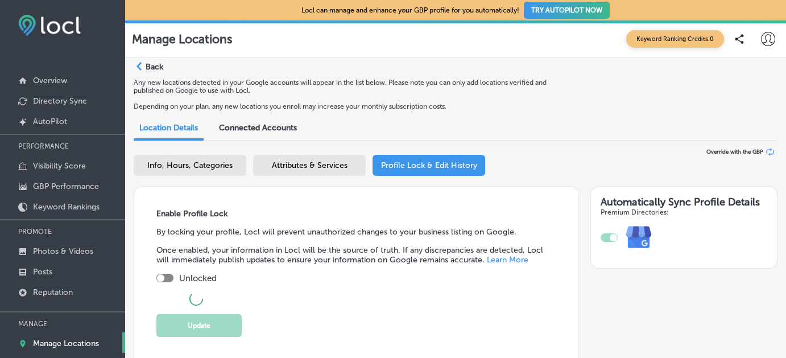
checkbox input "true"
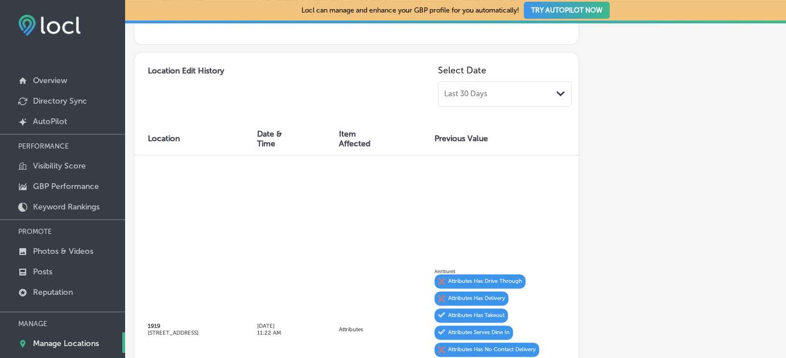
scroll to position [478, 0]
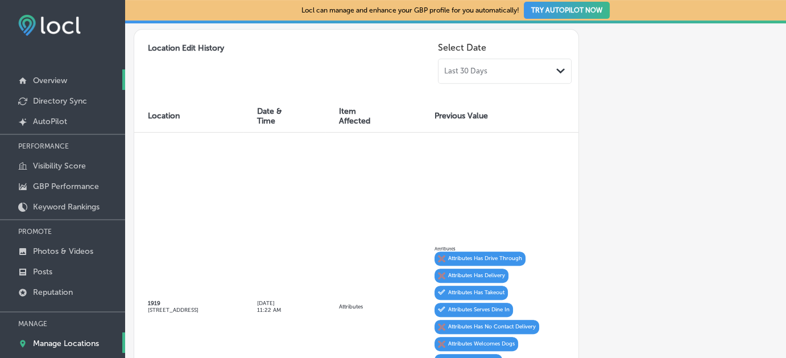
click at [54, 81] on p "Overview" at bounding box center [50, 81] width 34 height 10
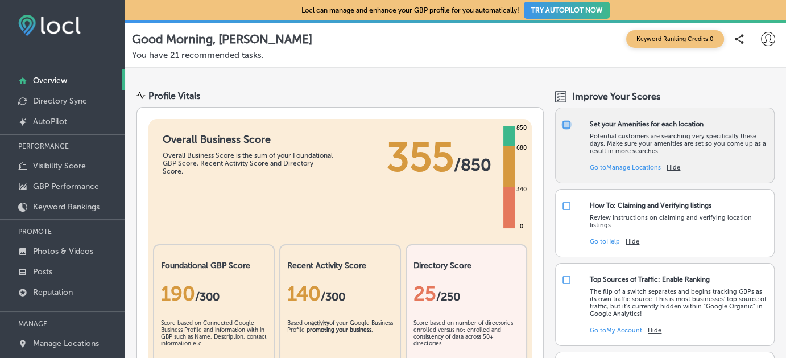
click at [562, 122] on input "checkbox" at bounding box center [567, 124] width 10 height 10
checkbox input "false"
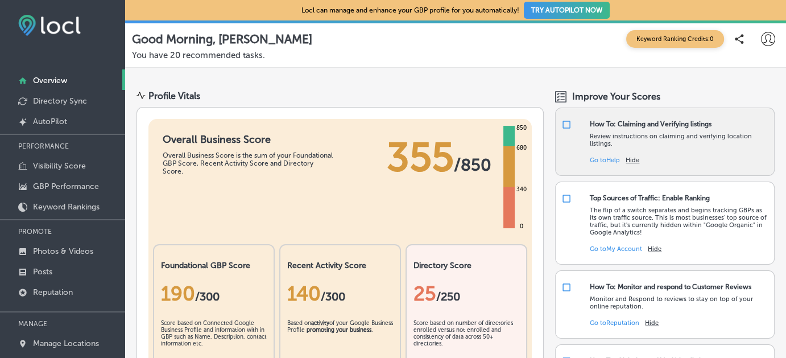
click at [595, 159] on link "Go to Help" at bounding box center [605, 159] width 30 height 7
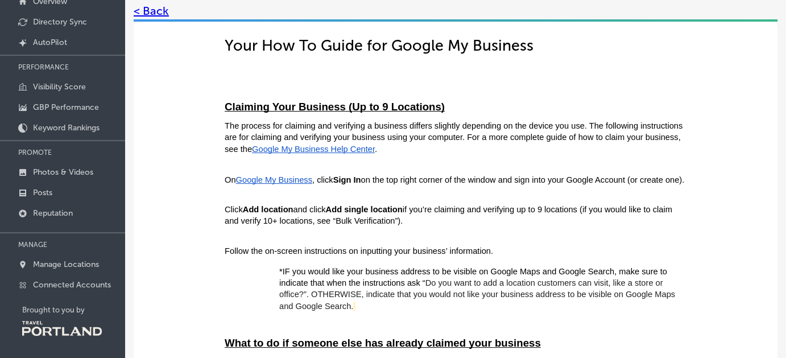
scroll to position [80, 0]
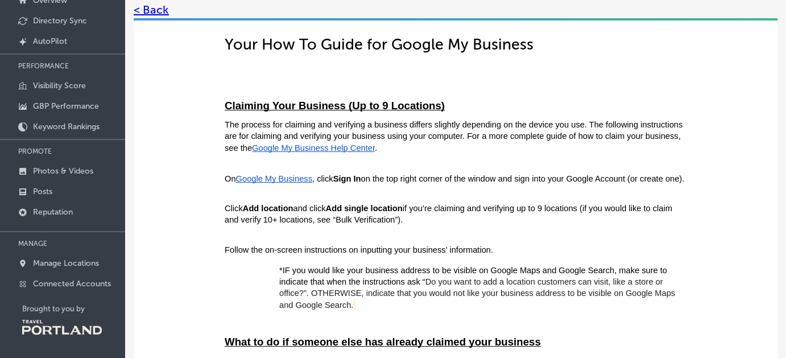
click at [273, 178] on span "Google My Business" at bounding box center [274, 178] width 76 height 9
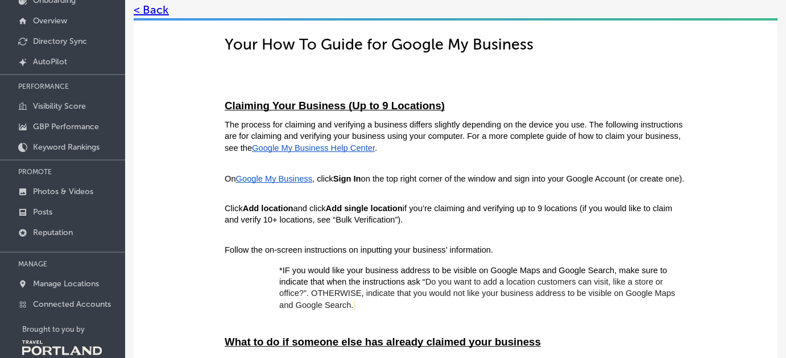
click at [148, 7] on link "< Back" at bounding box center [151, 10] width 35 height 14
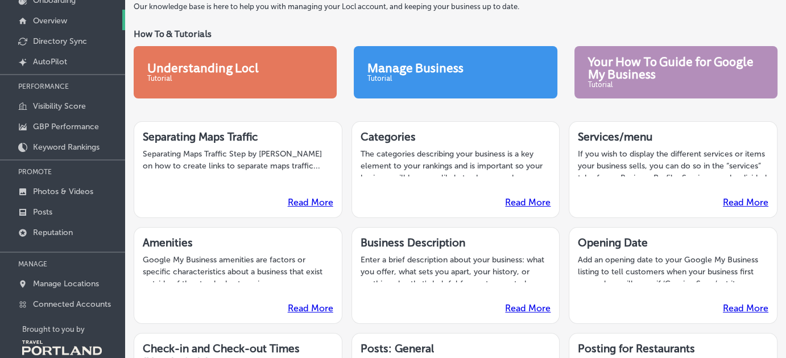
click at [48, 19] on p "Overview" at bounding box center [50, 21] width 34 height 10
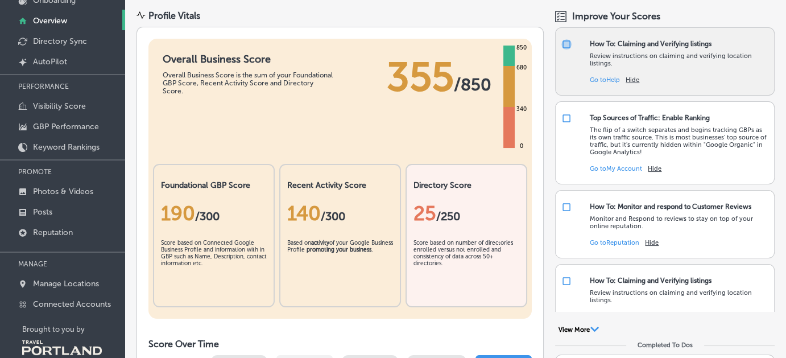
click at [562, 45] on input "checkbox" at bounding box center [567, 44] width 10 height 10
checkbox input "true"
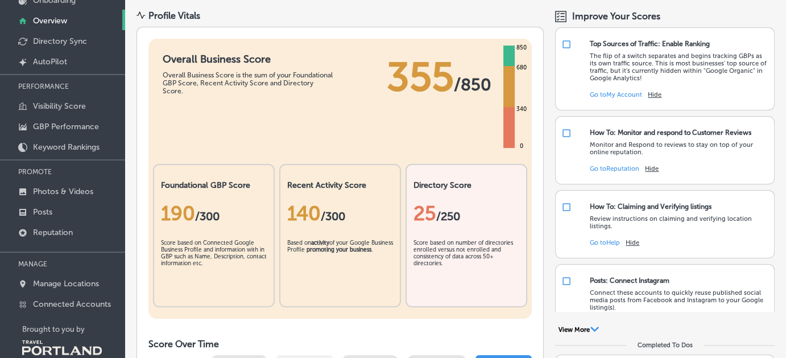
click at [454, 220] on span "/250" at bounding box center [448, 216] width 24 height 14
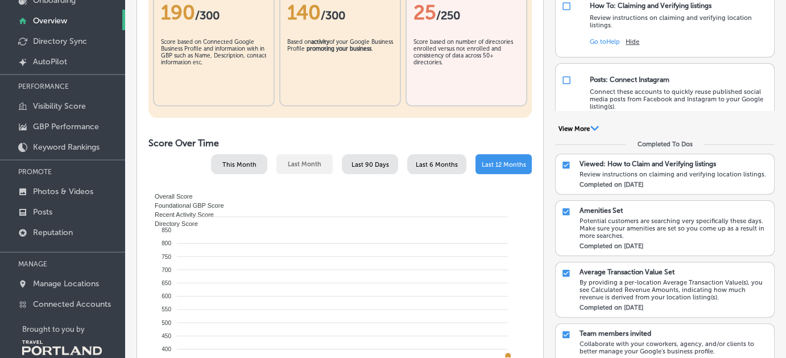
scroll to position [206, 0]
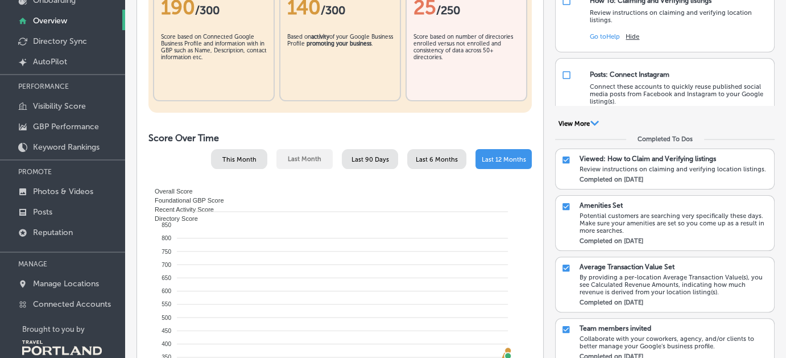
click at [591, 121] on icon "Path Created with Sketch." at bounding box center [595, 123] width 9 height 5
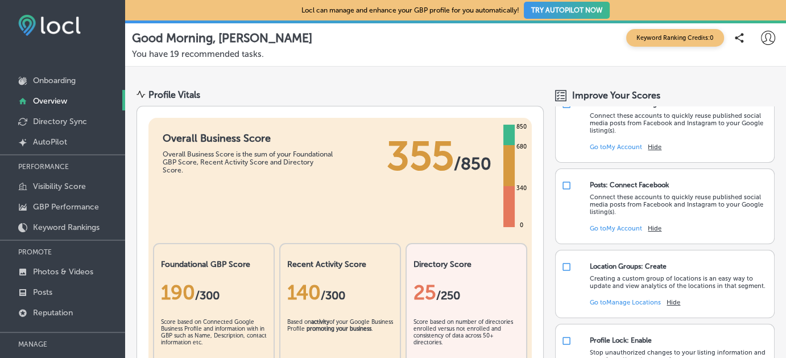
scroll to position [0, 0]
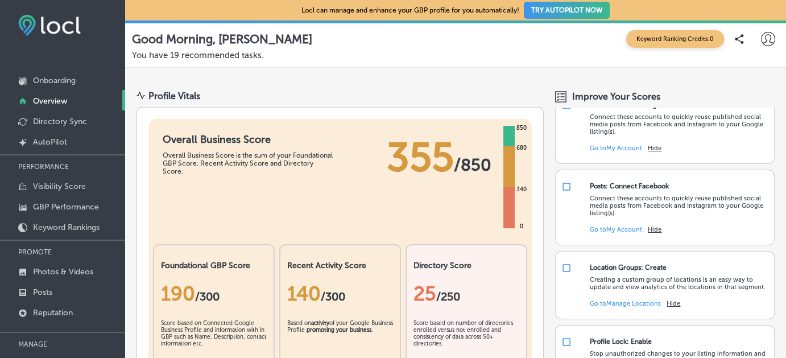
click at [743, 93] on div "Improve Your Scores" at bounding box center [665, 95] width 220 height 11
click at [58, 82] on p "Onboarding" at bounding box center [54, 81] width 43 height 10
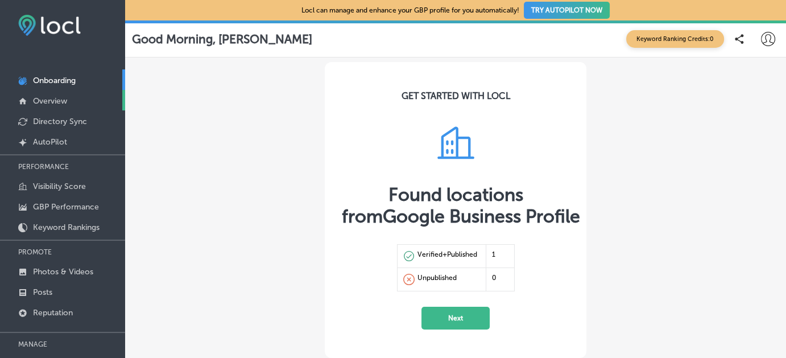
click at [53, 100] on p "Overview" at bounding box center [50, 101] width 34 height 10
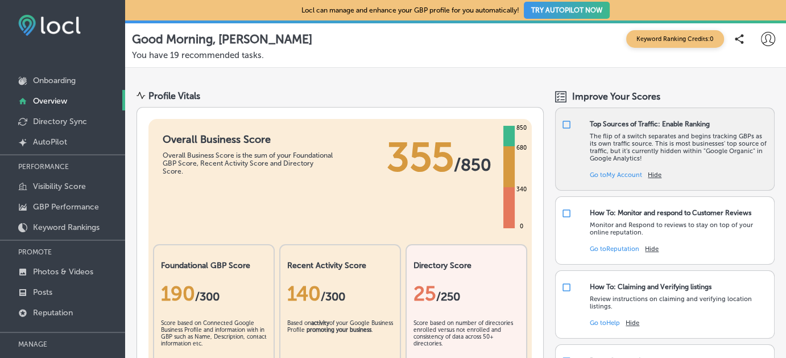
click at [603, 174] on link "Go to My Account" at bounding box center [616, 174] width 52 height 7
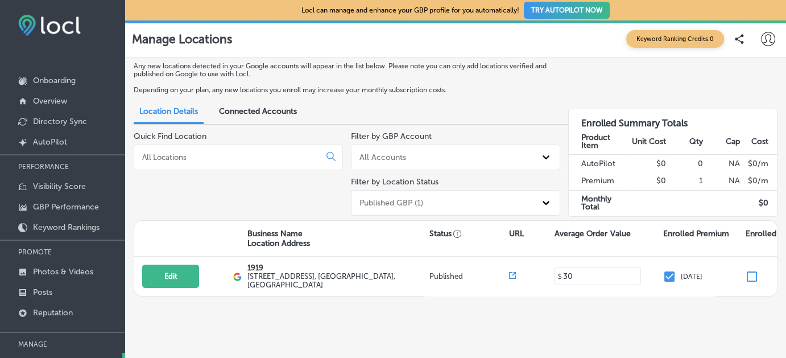
scroll to position [100, 0]
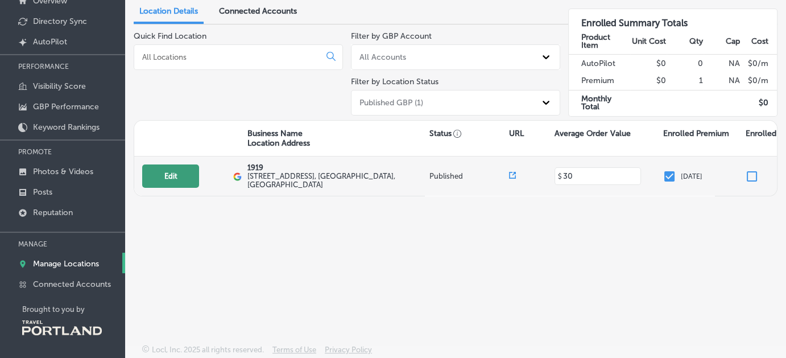
click at [178, 176] on button "Edit" at bounding box center [170, 175] width 57 height 23
select select "US"
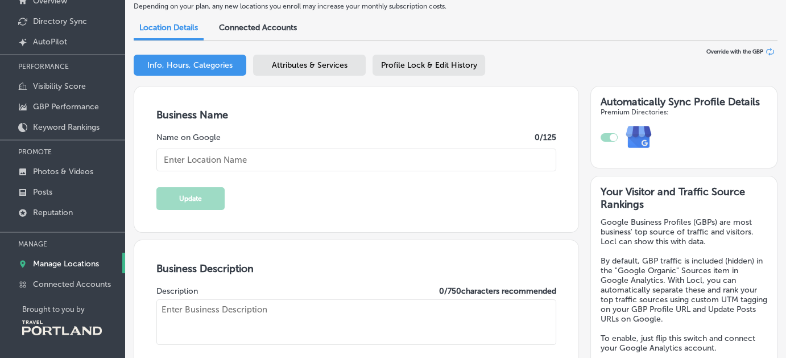
type input "1919"
type input "[STREET_ADDRESS]"
type input "[GEOGRAPHIC_DATA]"
type input "97202"
type input "US"
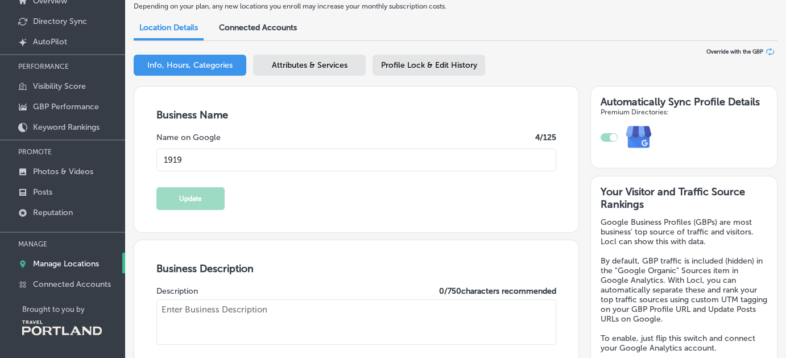
type input "[URL][DOMAIN_NAME]"
type input "30"
type textarea "1919 Neighborhood Lounge is a cool new local spot in the Division/[GEOGRAPHIC_D…"
type input "[PHONE_NUMBER]"
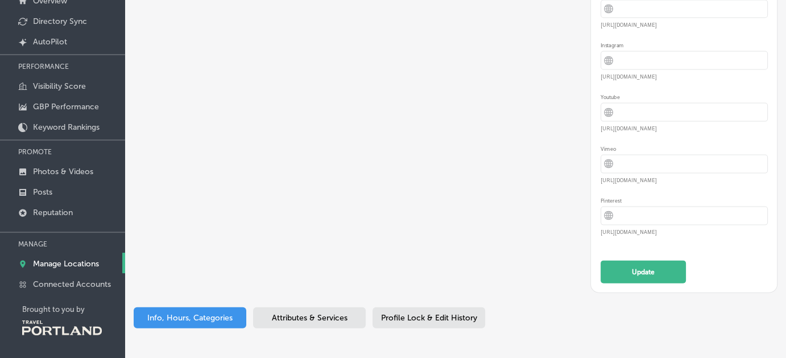
scroll to position [2371, 0]
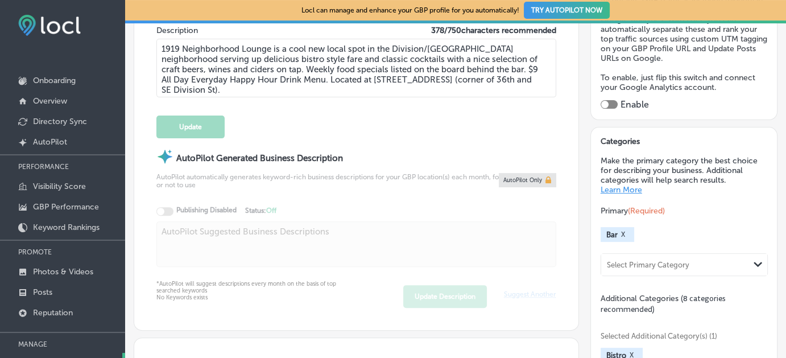
scroll to position [0, 0]
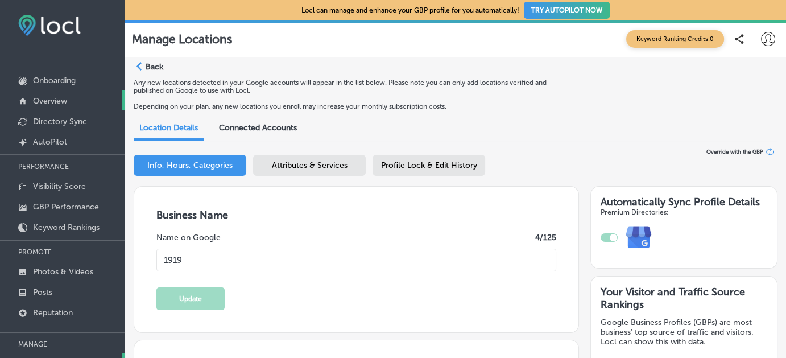
click at [46, 99] on p "Overview" at bounding box center [50, 101] width 34 height 10
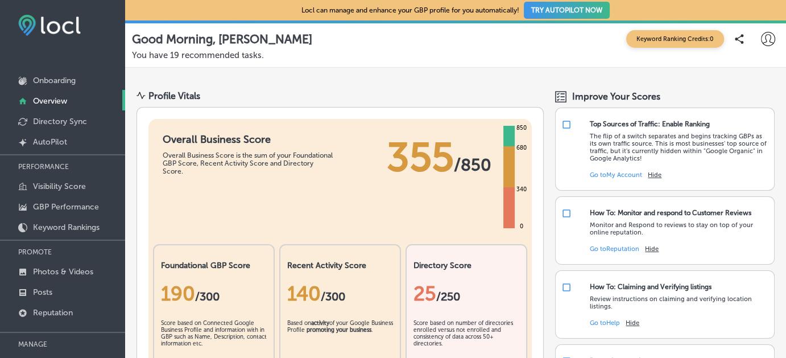
click at [447, 273] on div "25 /250" at bounding box center [467, 293] width 106 height 47
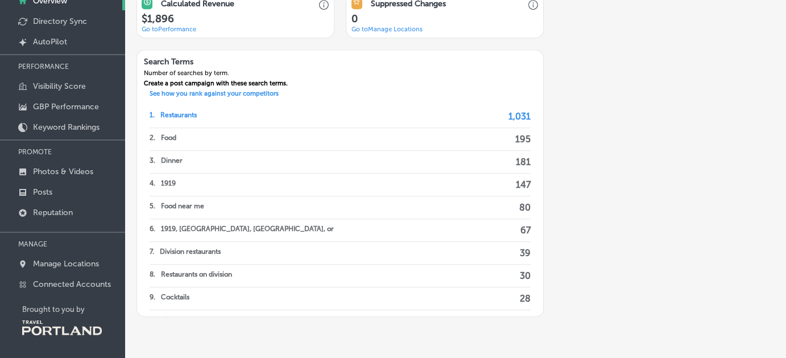
scroll to position [780, 0]
click at [238, 89] on p "See how you rank against your competitors" at bounding box center [214, 94] width 143 height 10
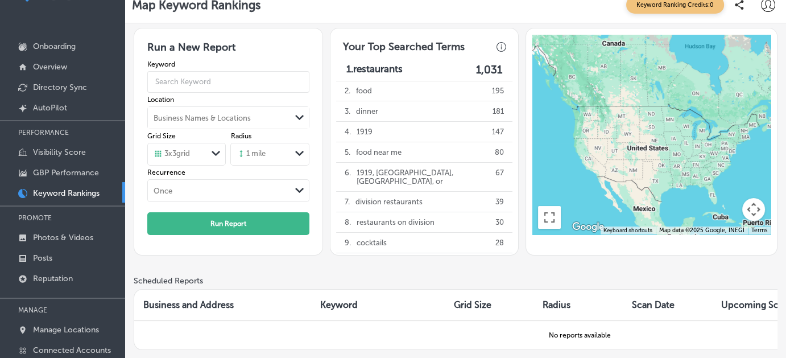
scroll to position [32, 0]
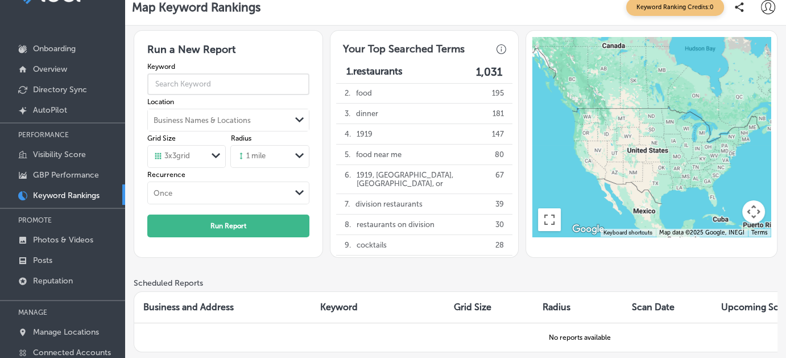
click at [240, 88] on input "text" at bounding box center [228, 84] width 163 height 29
type input "c"
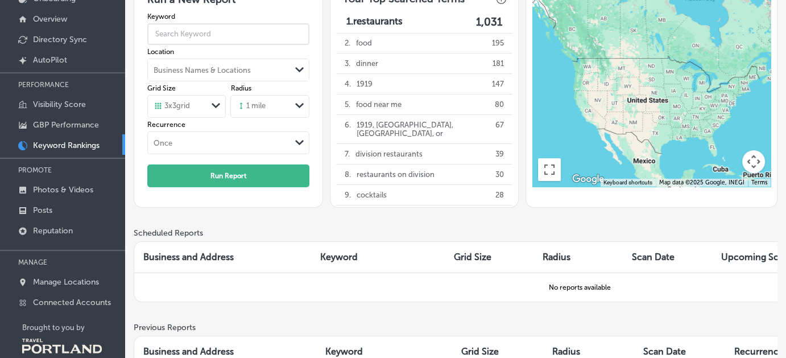
scroll to position [100, 0]
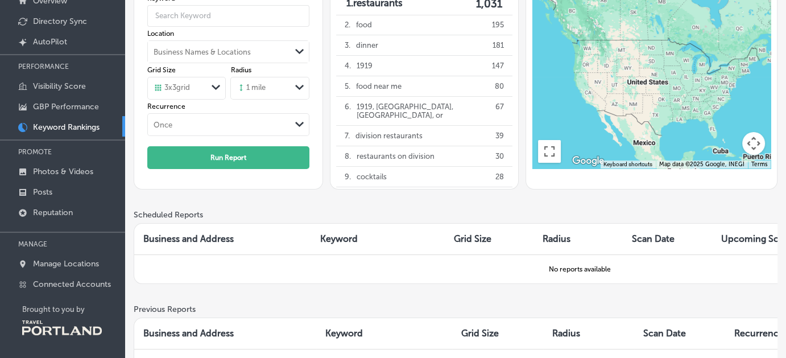
click at [784, 38] on div "Run a New Report Keyword Location Business Names & Locations Path Created with …" at bounding box center [455, 188] width 661 height 463
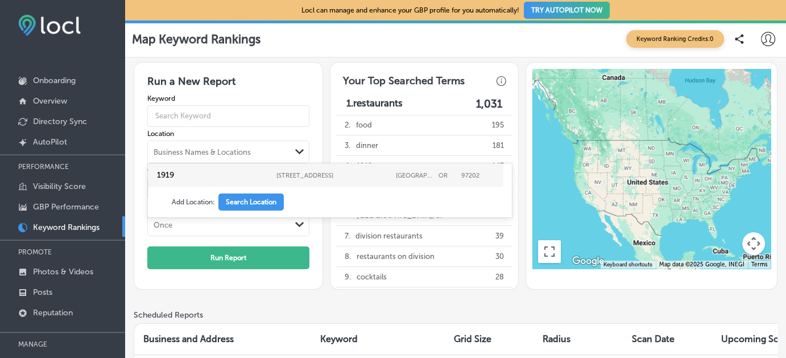
click at [217, 151] on div "Business Names & Locations" at bounding box center [202, 152] width 97 height 9
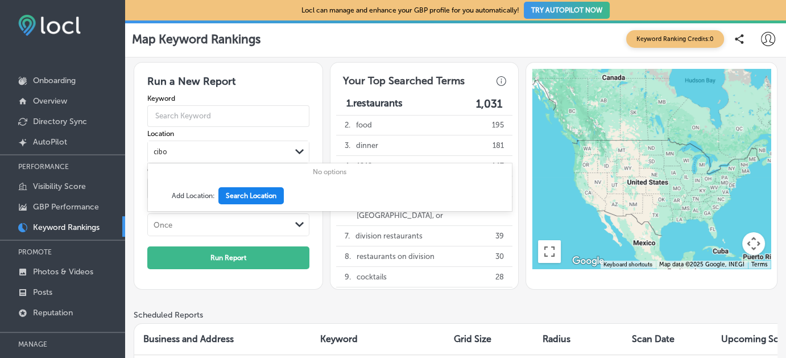
click at [238, 195] on button "Search Location" at bounding box center [251, 195] width 65 height 17
type input "cibo"
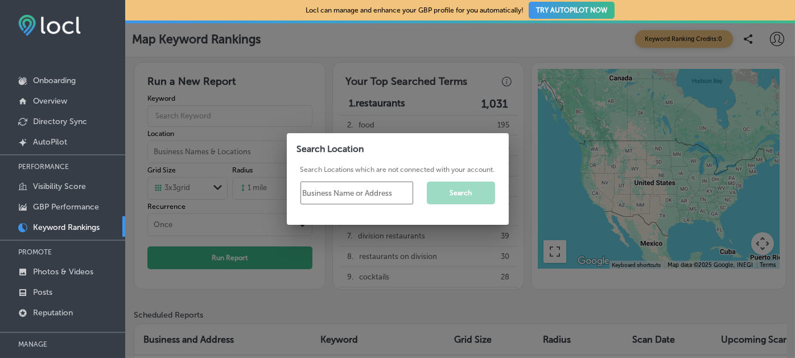
click at [294, 123] on div at bounding box center [397, 179] width 795 height 358
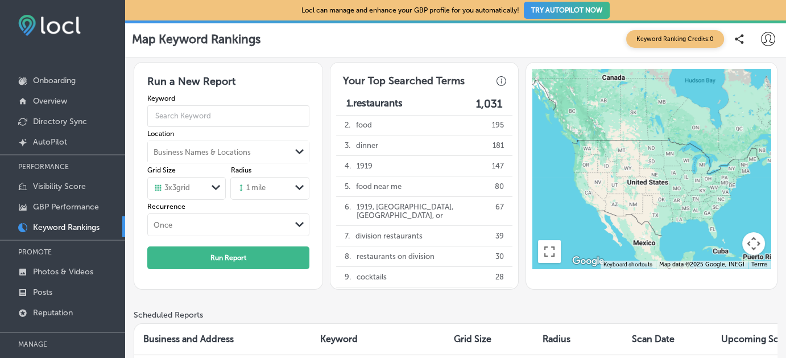
click at [287, 57] on div "Run a New Report Keyword Location Business Names & Locations Path Created with …" at bounding box center [455, 288] width 661 height 463
click at [50, 104] on p "Overview" at bounding box center [50, 101] width 34 height 10
